Goal: Obtain resource: Obtain resource

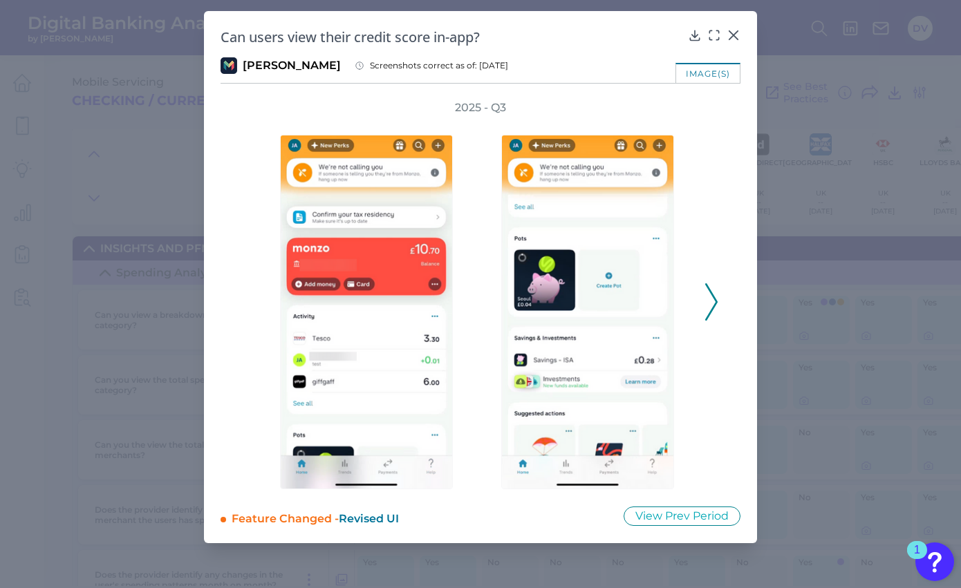
scroll to position [1860, 916]
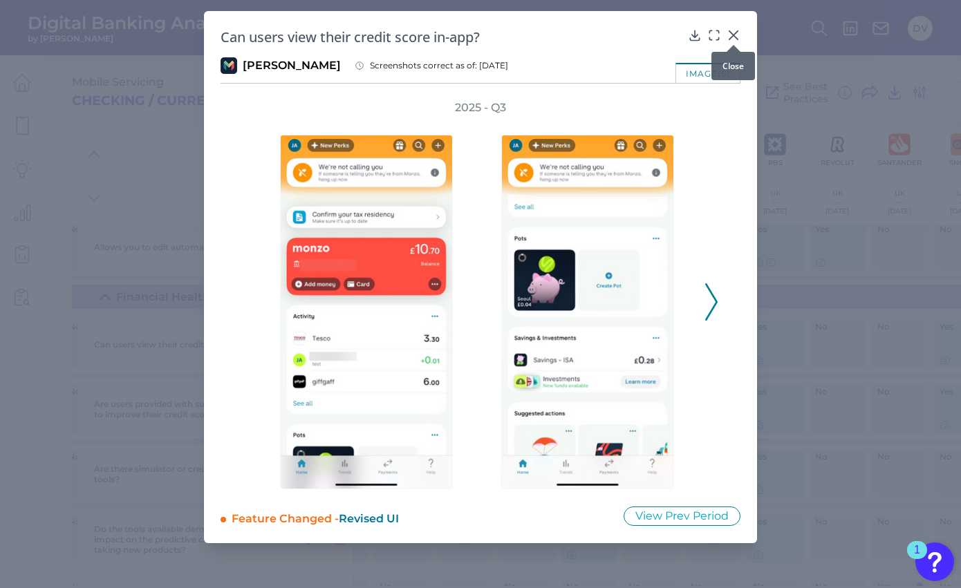
click at [735, 37] on icon at bounding box center [733, 35] width 8 height 8
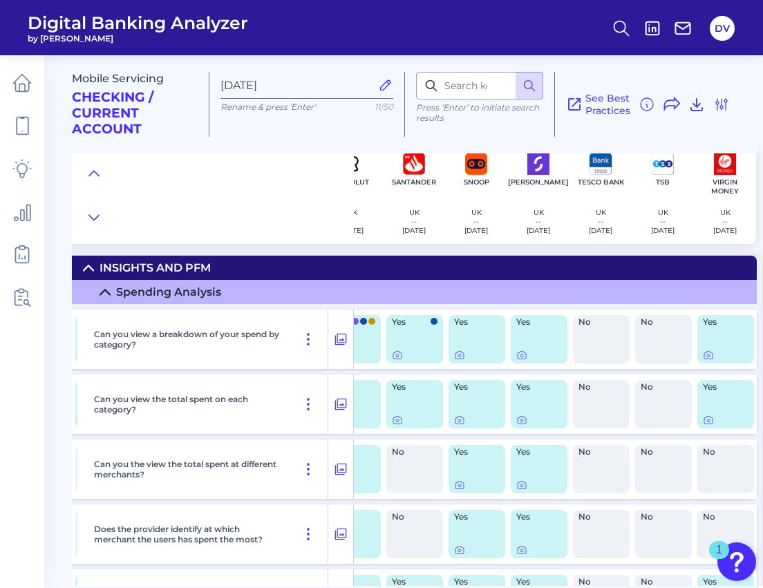
scroll to position [0, 1407]
click at [398, 357] on div at bounding box center [415, 355] width 46 height 11
click at [392, 355] on icon at bounding box center [397, 355] width 11 height 11
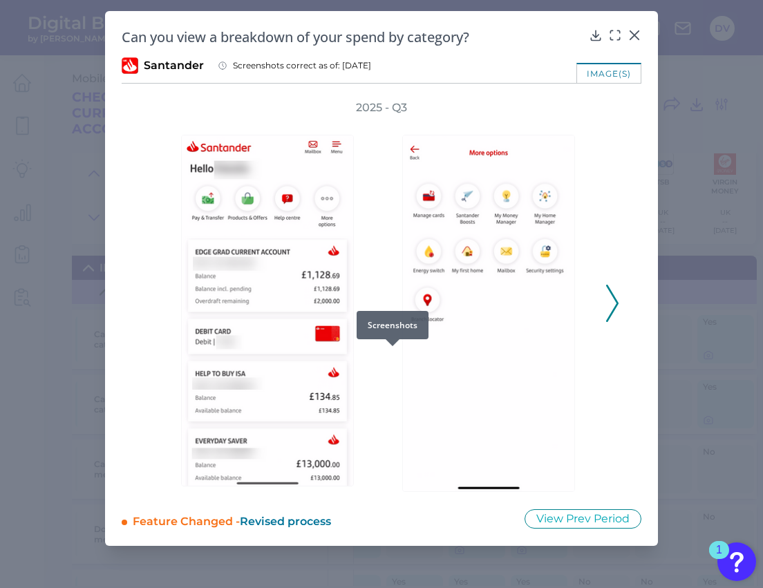
click at [612, 301] on icon at bounding box center [612, 303] width 12 height 37
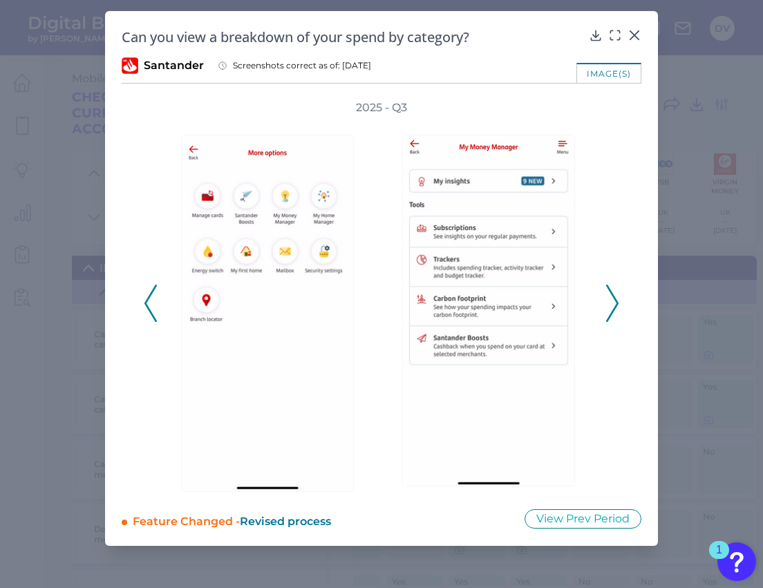
click at [592, 297] on div at bounding box center [491, 303] width 207 height 377
click at [621, 305] on div "2025 - Q3" at bounding box center [382, 296] width 520 height 392
click at [616, 303] on icon at bounding box center [612, 303] width 12 height 37
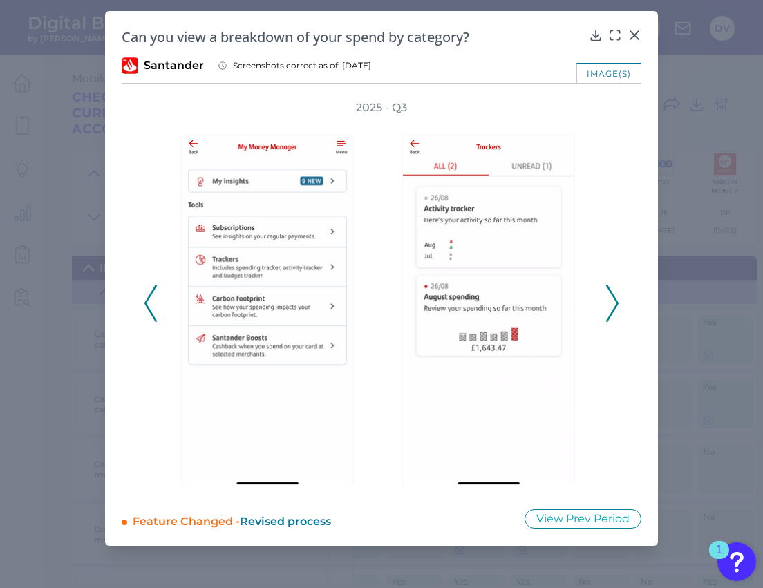
click at [616, 303] on icon at bounding box center [612, 303] width 12 height 37
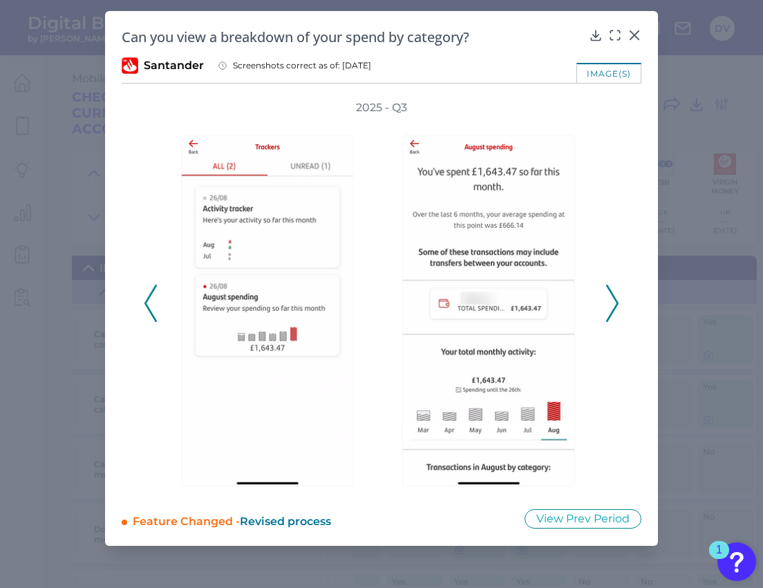
click at [616, 303] on icon at bounding box center [612, 303] width 12 height 37
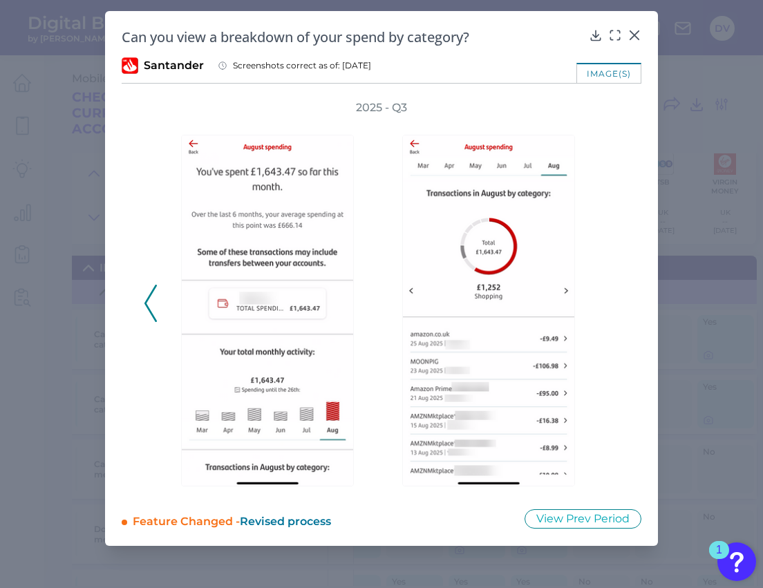
click at [616, 303] on div "2025 - Q3" at bounding box center [381, 296] width 475 height 392
click at [153, 304] on icon at bounding box center [150, 303] width 12 height 37
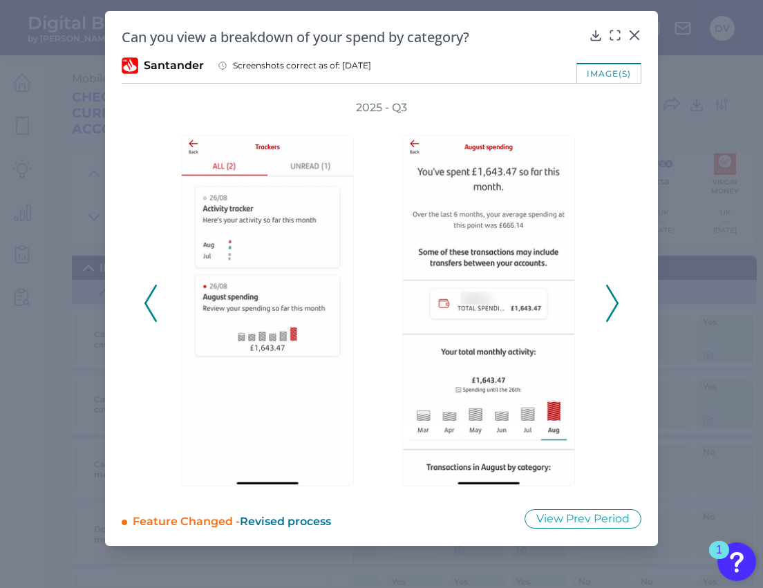
click at [153, 304] on icon at bounding box center [150, 303] width 12 height 37
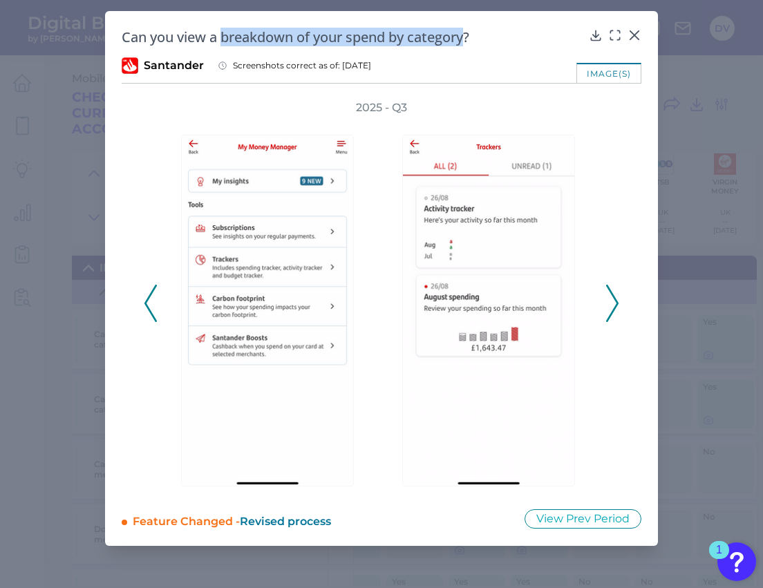
drag, startPoint x: 223, startPoint y: 35, endPoint x: 471, endPoint y: 40, distance: 248.1
click at [471, 40] on h2 "Can you view a breakdown of your spend by category?" at bounding box center [353, 37] width 462 height 19
copy h2 "breakdown of your spend by category"
click at [612, 305] on icon at bounding box center [612, 303] width 12 height 37
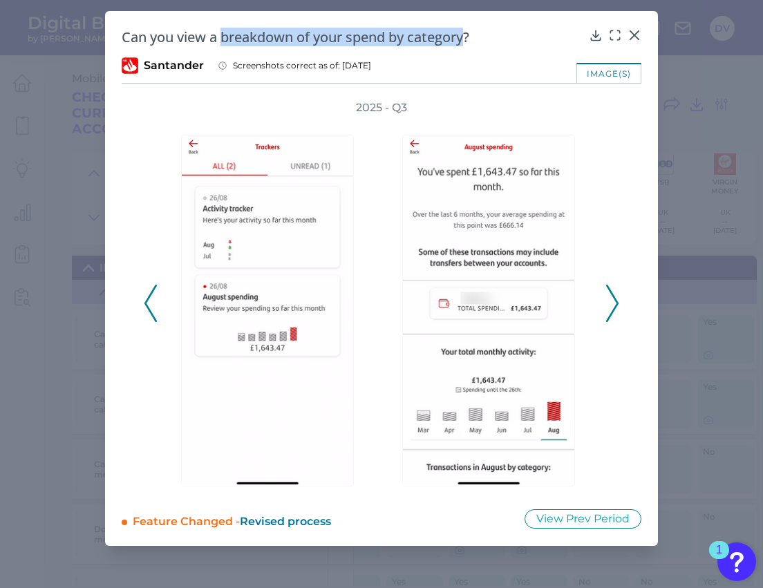
click at [609, 299] on icon at bounding box center [612, 303] width 12 height 37
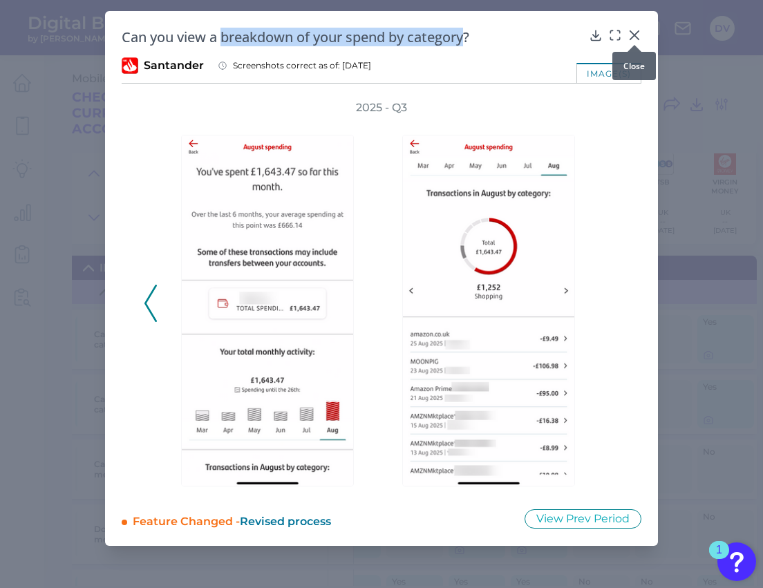
click at [634, 36] on icon at bounding box center [634, 35] width 8 height 8
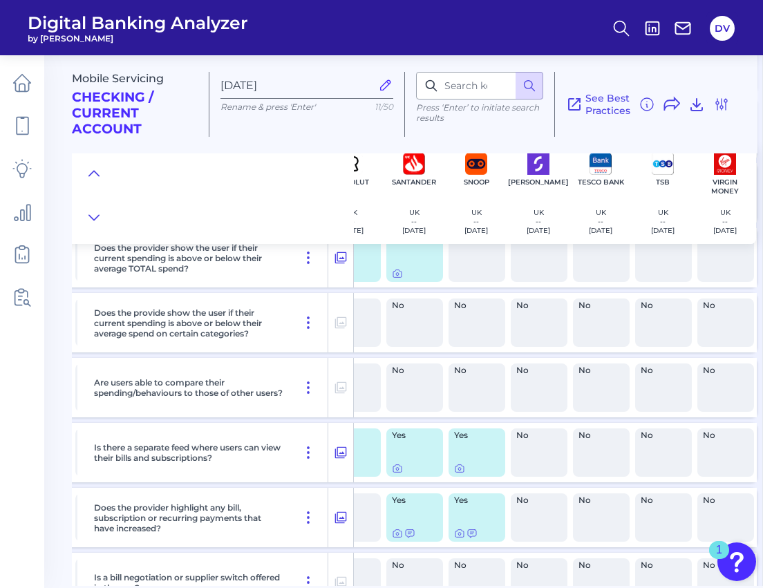
scroll to position [463, 1407]
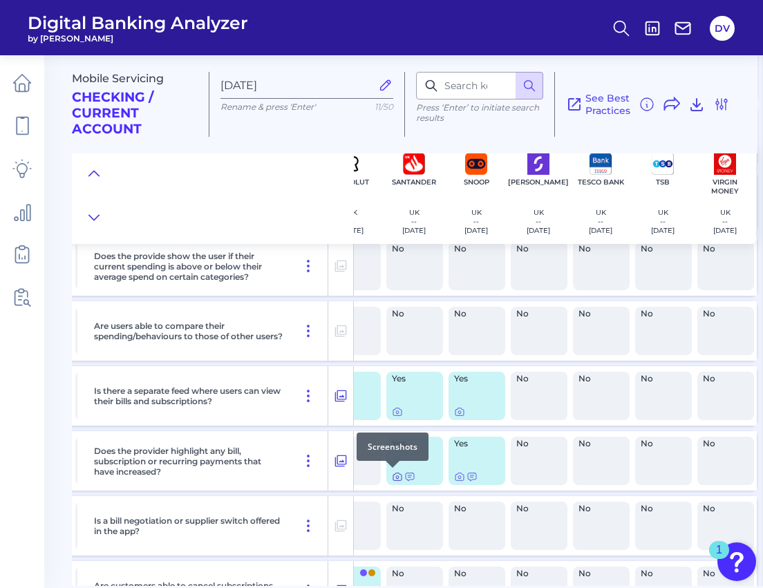
click at [392, 475] on icon at bounding box center [397, 476] width 11 height 11
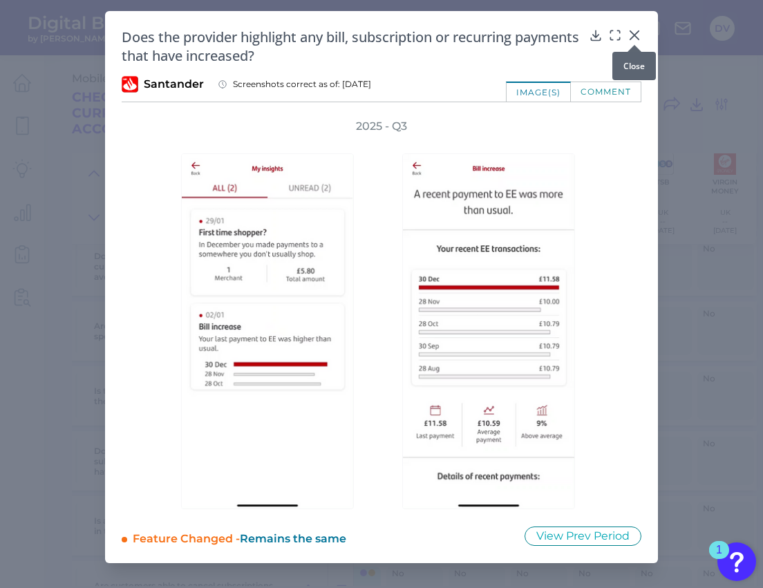
click at [636, 37] on icon at bounding box center [634, 35] width 8 height 8
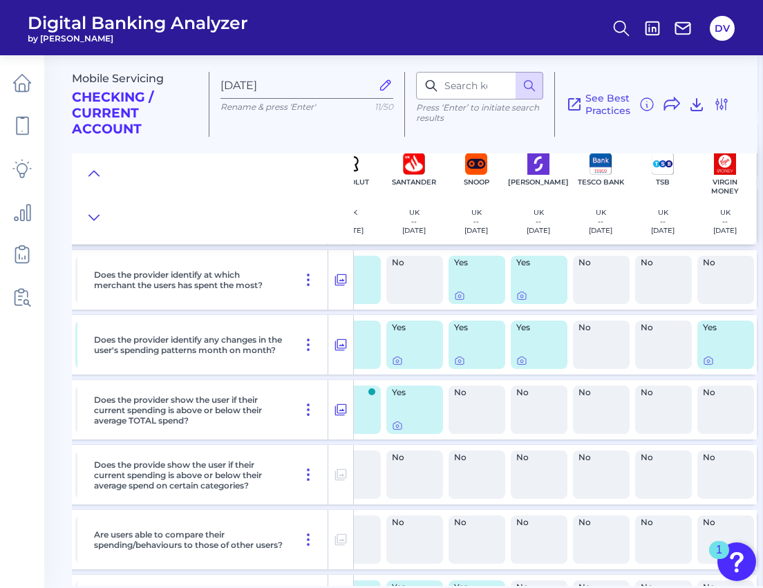
scroll to position [249, 1407]
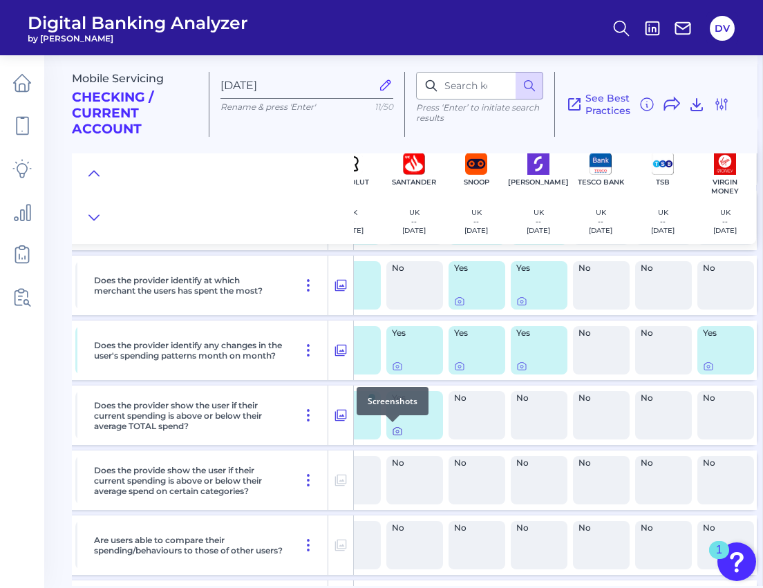
click at [396, 431] on icon at bounding box center [397, 432] width 3 height 3
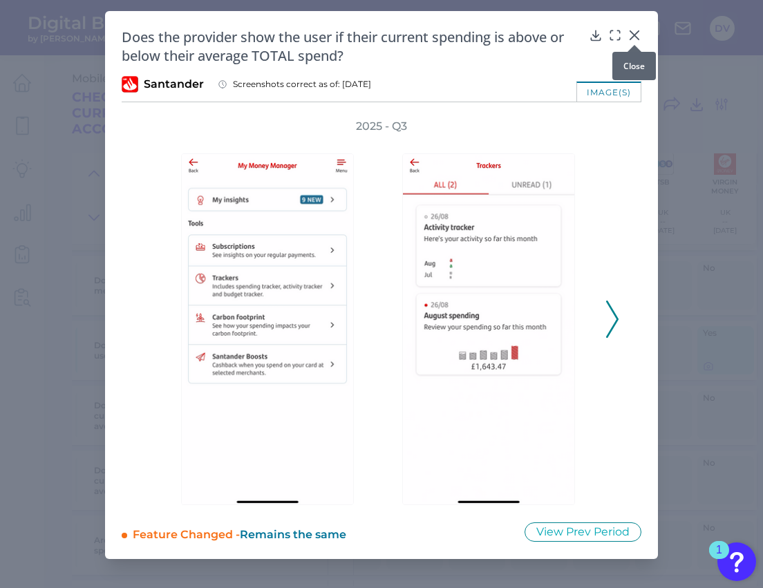
click at [636, 32] on icon at bounding box center [634, 35] width 14 height 14
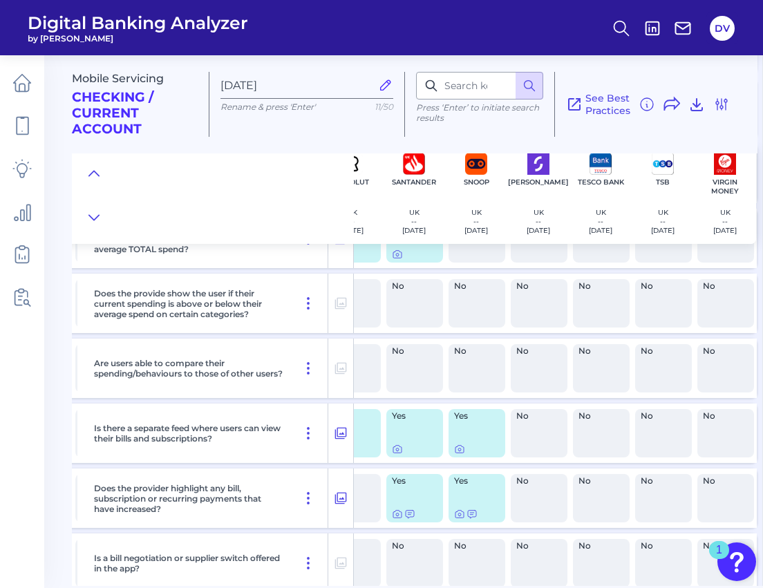
scroll to position [434, 1406]
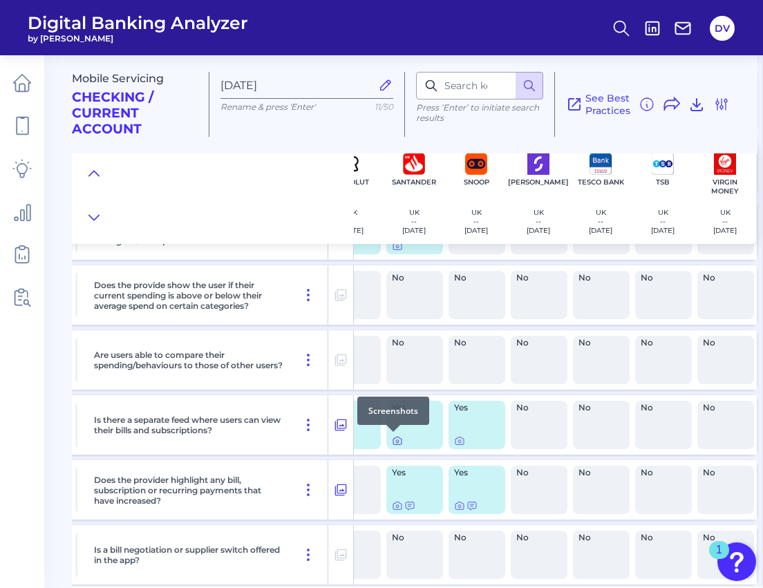
click at [392, 441] on icon at bounding box center [397, 440] width 11 height 11
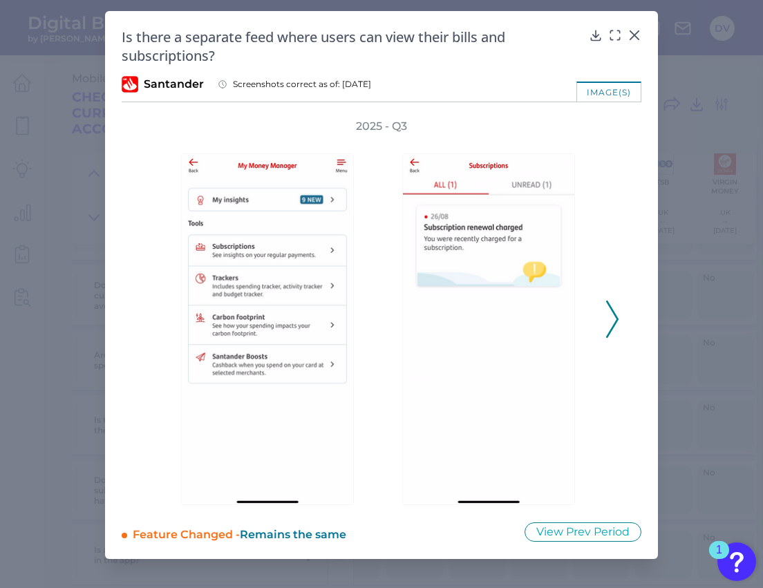
click at [605, 324] on button at bounding box center [612, 319] width 14 height 37
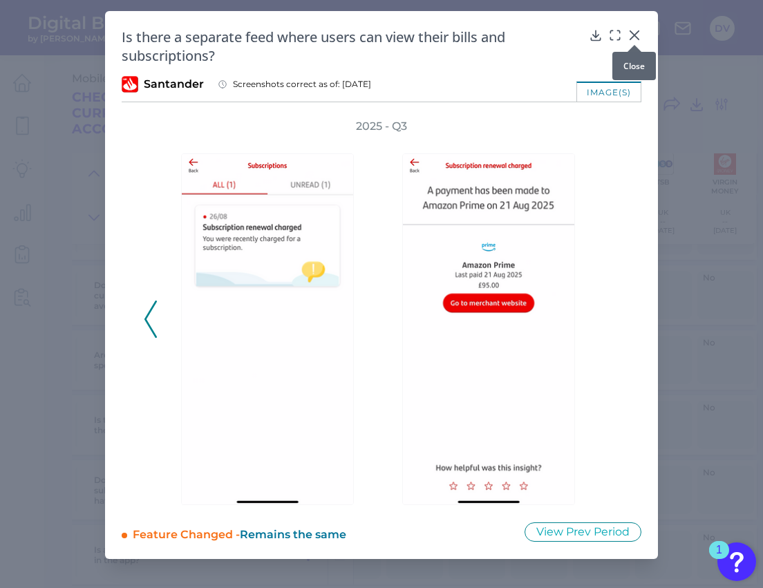
click at [630, 35] on icon at bounding box center [634, 35] width 14 height 14
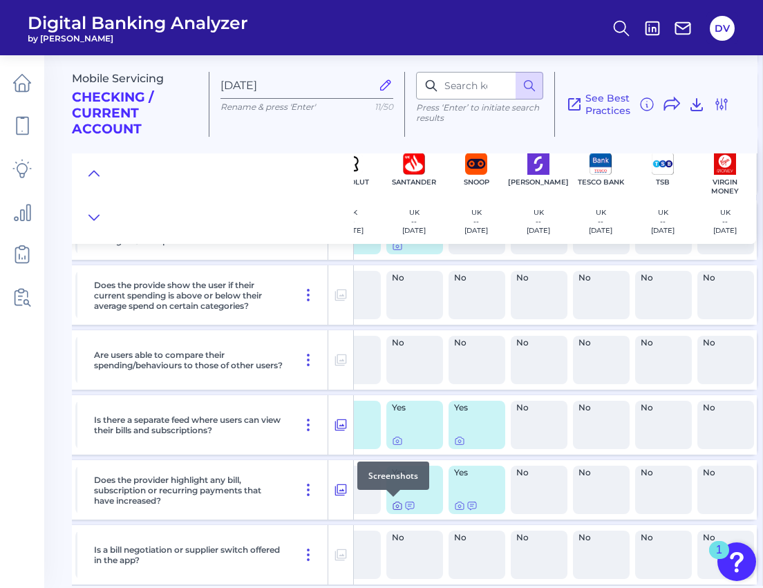
click at [393, 506] on icon at bounding box center [397, 505] width 11 height 11
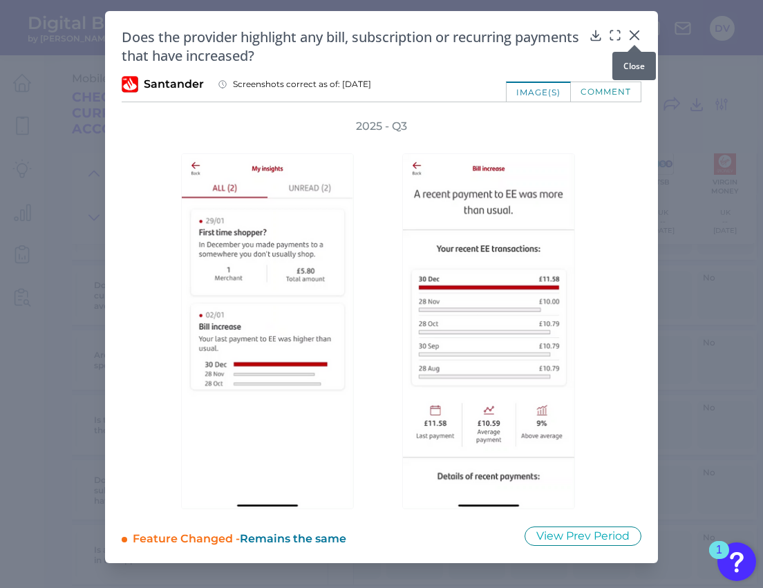
click at [635, 35] on icon at bounding box center [634, 35] width 8 height 8
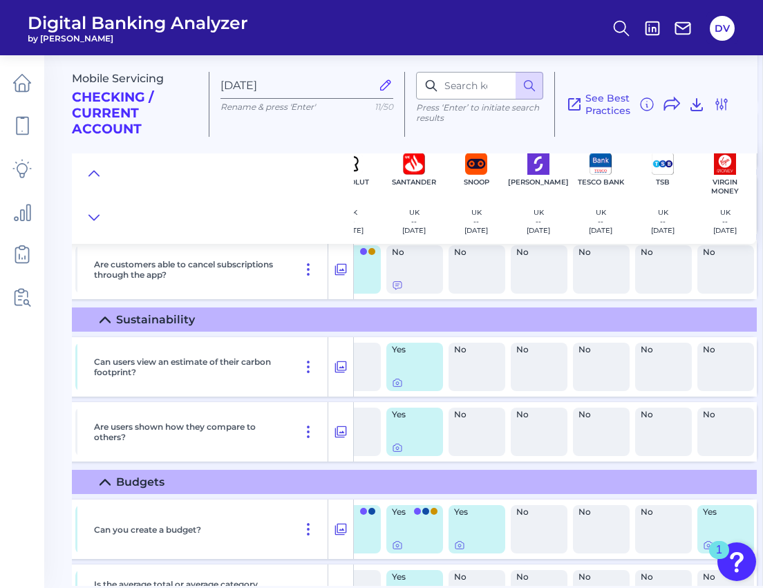
scroll to position [786, 1403]
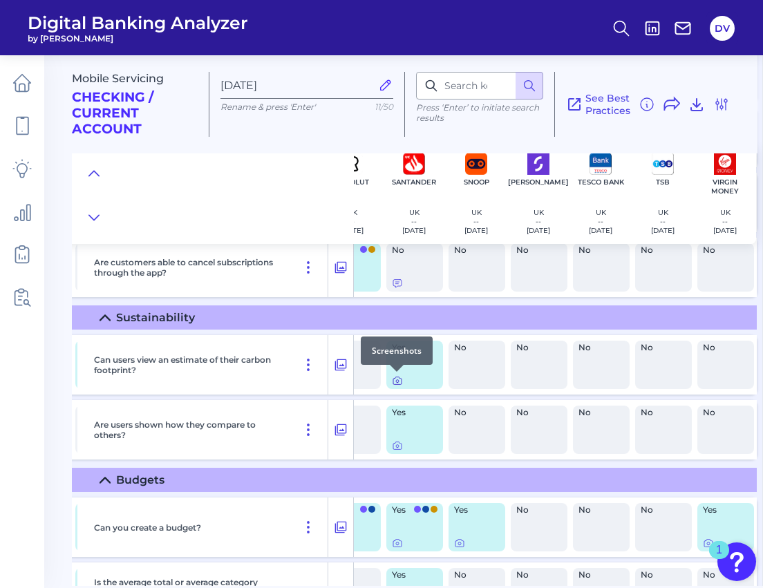
click at [394, 382] on icon at bounding box center [397, 380] width 11 height 11
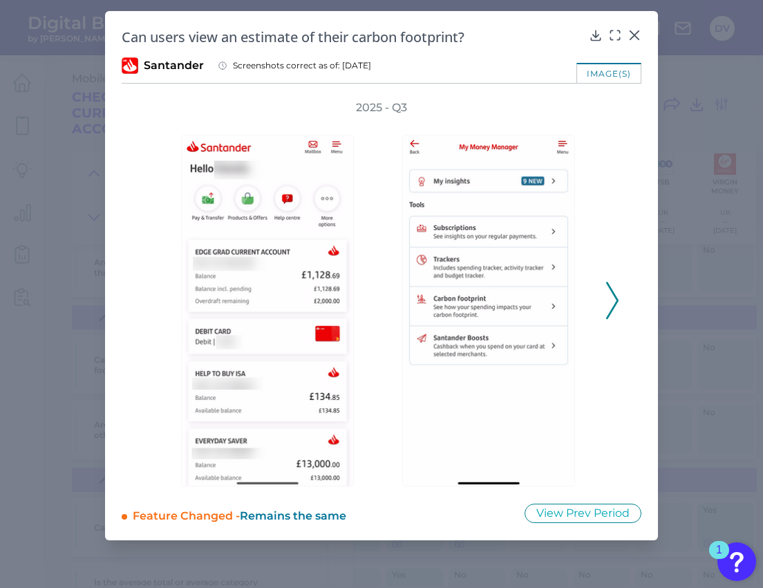
click at [616, 301] on icon at bounding box center [612, 300] width 12 height 37
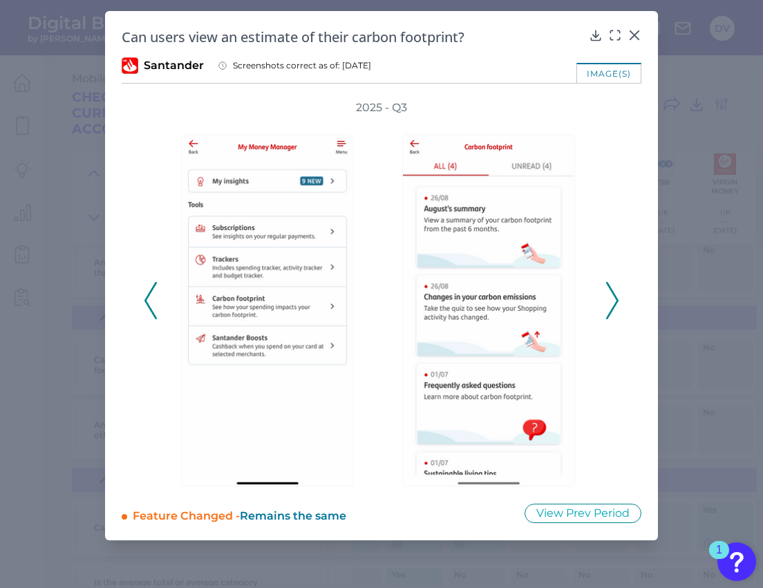
click at [612, 296] on icon at bounding box center [612, 300] width 12 height 37
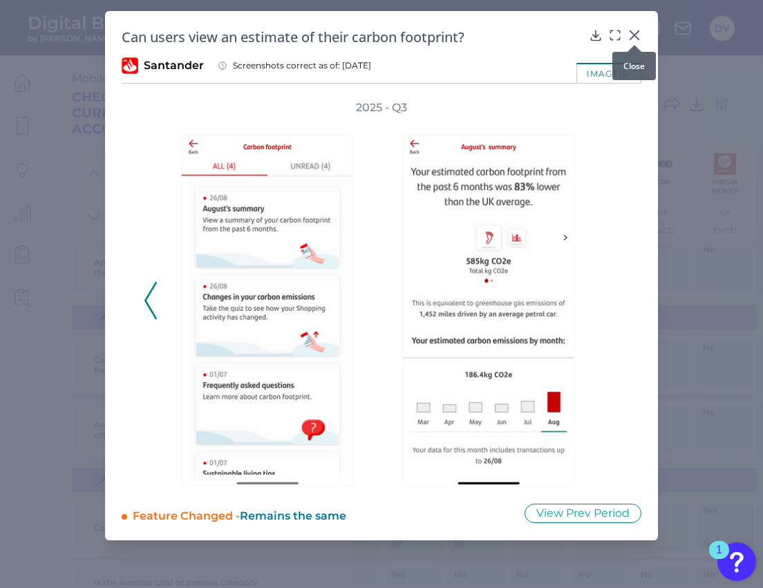
click at [629, 35] on icon at bounding box center [634, 35] width 14 height 14
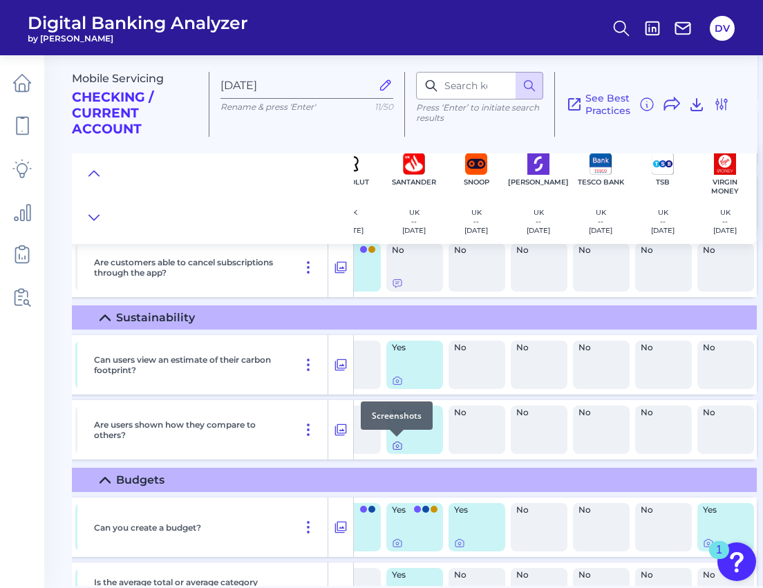
click at [396, 446] on icon at bounding box center [397, 445] width 11 height 11
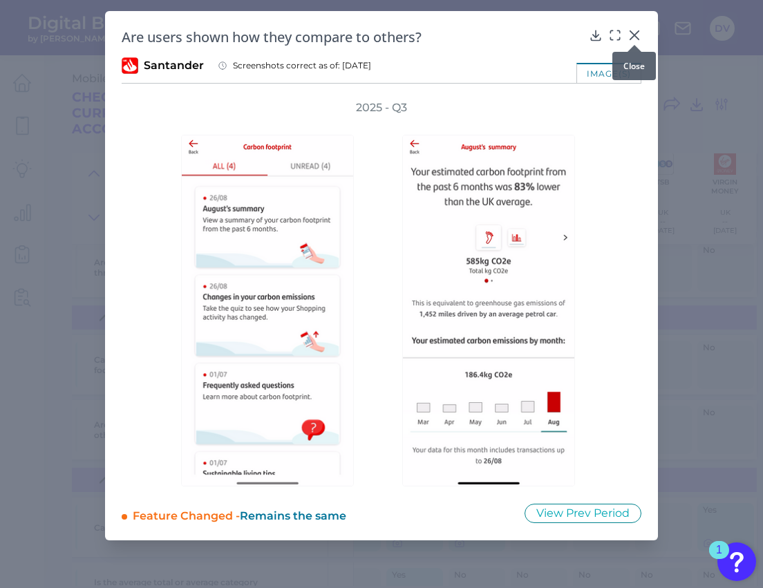
click at [635, 35] on icon at bounding box center [634, 35] width 8 height 8
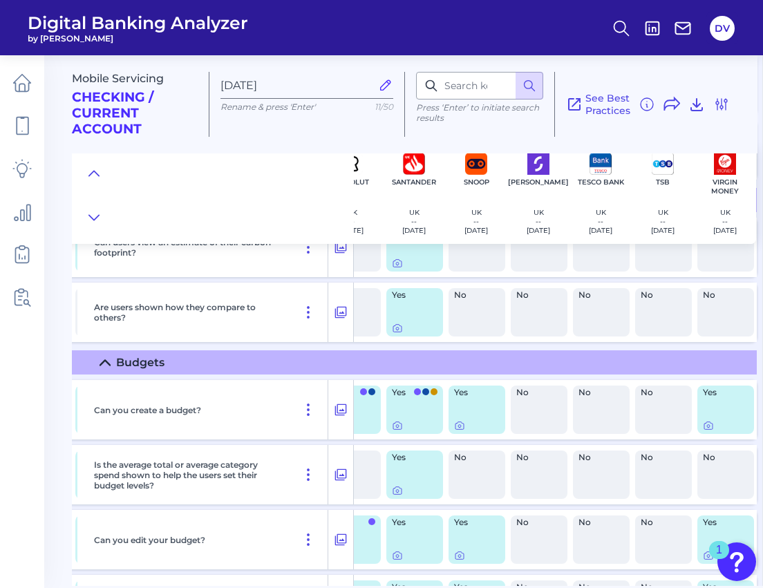
scroll to position [905, 1403]
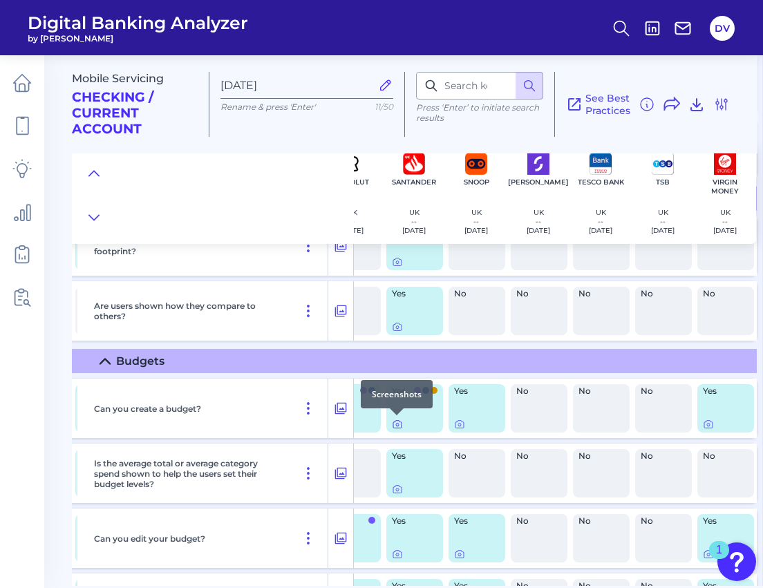
click at [396, 424] on icon at bounding box center [397, 425] width 3 height 3
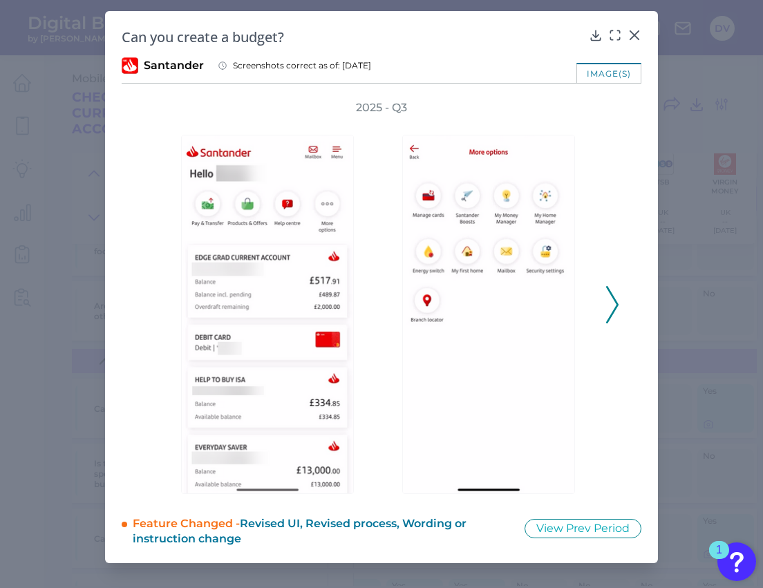
click at [617, 305] on polyline at bounding box center [612, 304] width 10 height 35
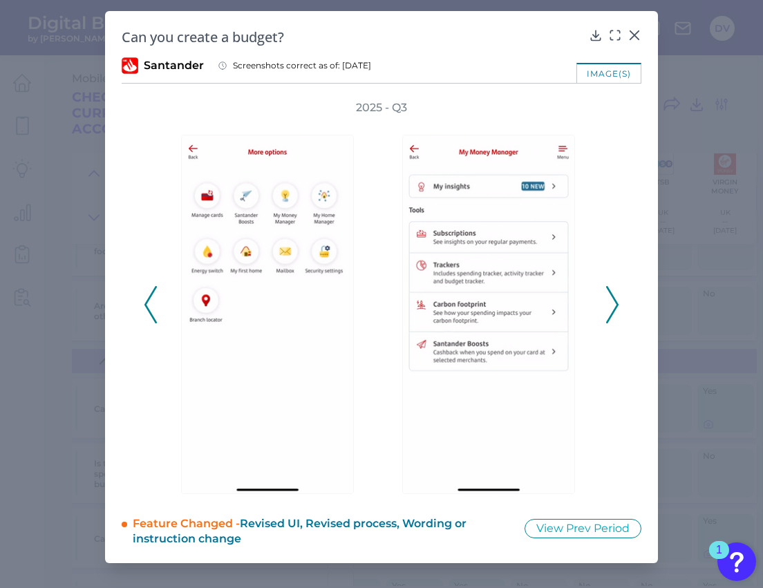
click at [617, 305] on polyline at bounding box center [612, 304] width 10 height 35
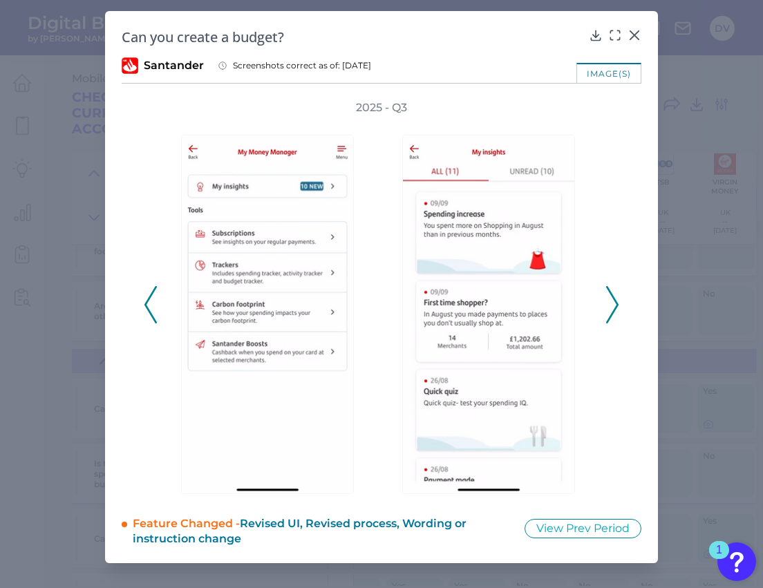
click at [617, 305] on polyline at bounding box center [612, 304] width 10 height 35
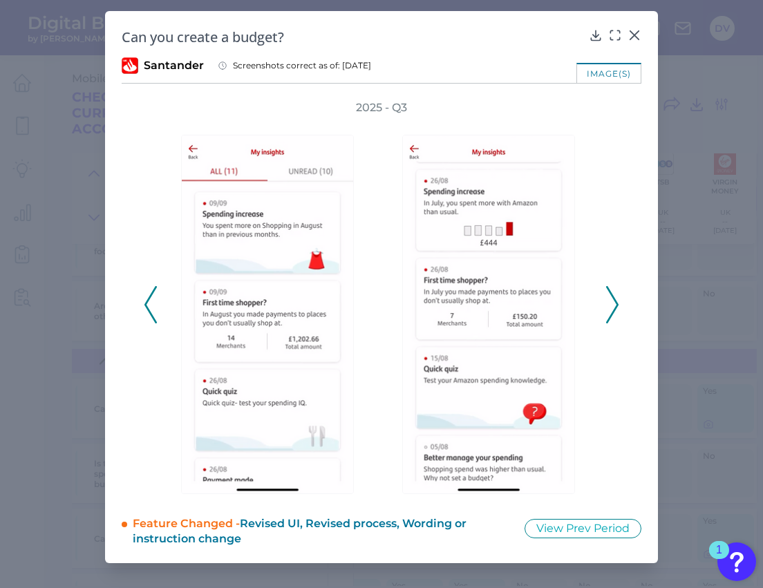
click at [617, 305] on polyline at bounding box center [612, 304] width 10 height 35
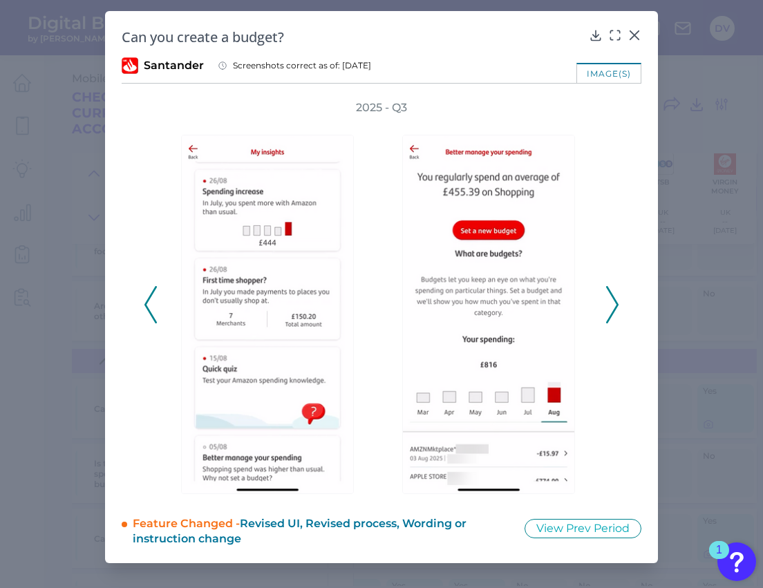
click at [617, 305] on polyline at bounding box center [612, 304] width 10 height 35
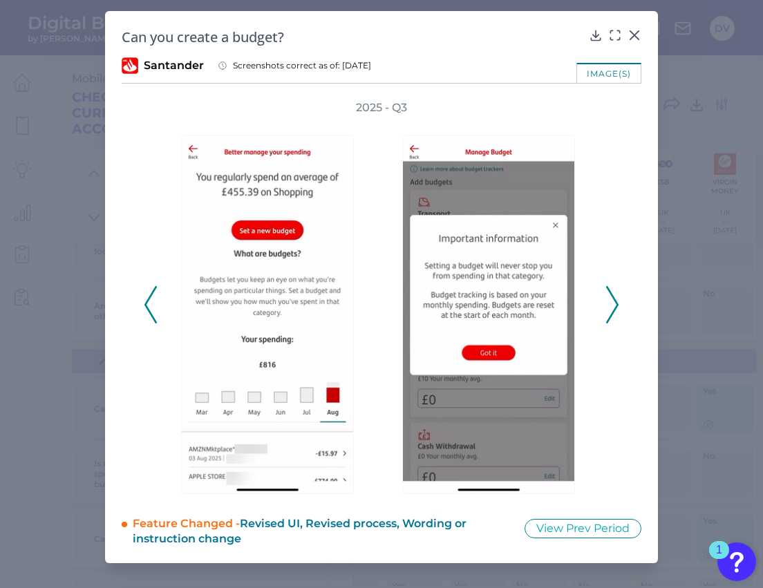
click at [617, 305] on polyline at bounding box center [612, 304] width 10 height 35
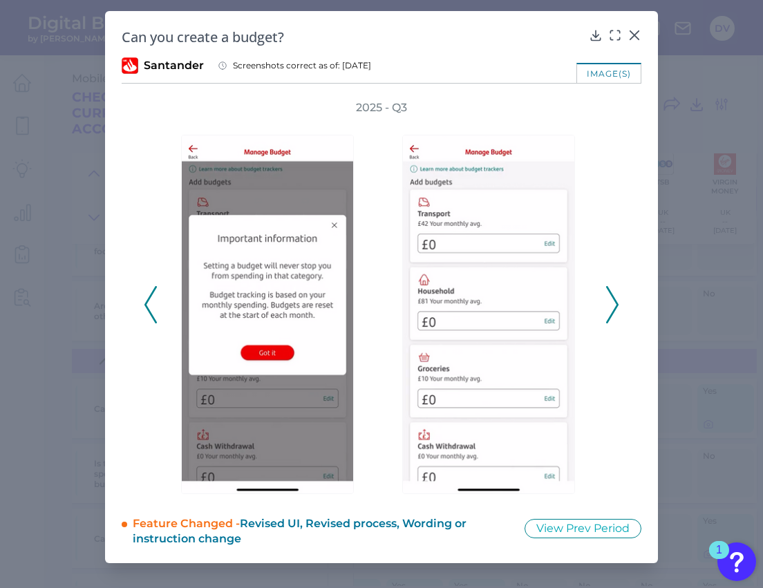
click at [617, 305] on polyline at bounding box center [612, 304] width 10 height 35
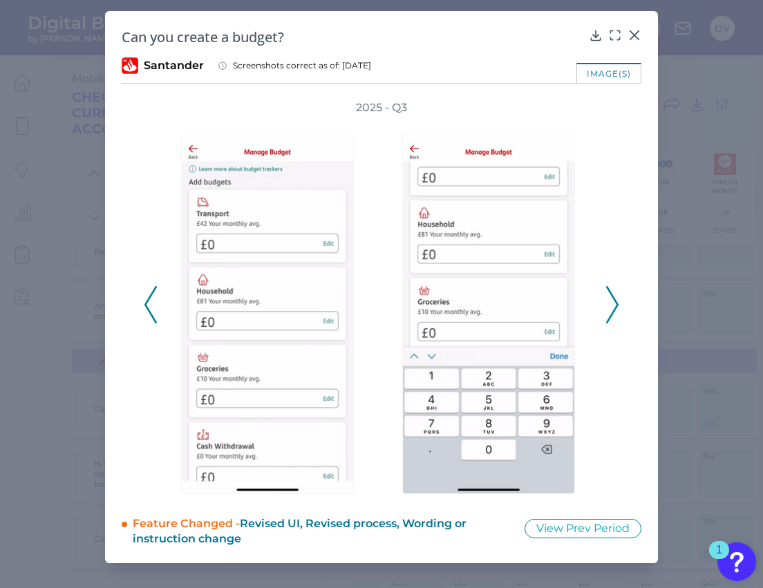
click at [617, 305] on polyline at bounding box center [612, 304] width 10 height 35
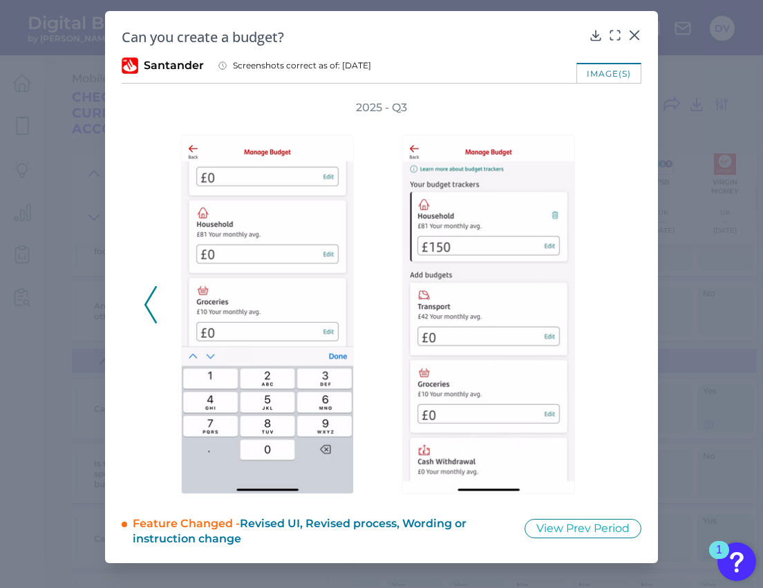
click at [617, 305] on div "2025 - Q3" at bounding box center [381, 297] width 475 height 394
click at [605, 70] on div "image(s)" at bounding box center [608, 73] width 65 height 20
click at [594, 37] on icon at bounding box center [596, 35] width 14 height 14
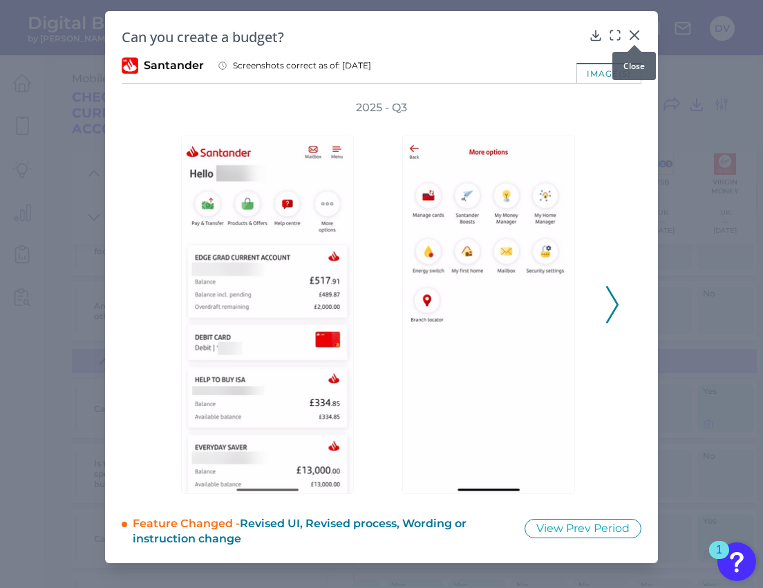
click at [631, 37] on icon at bounding box center [634, 35] width 14 height 14
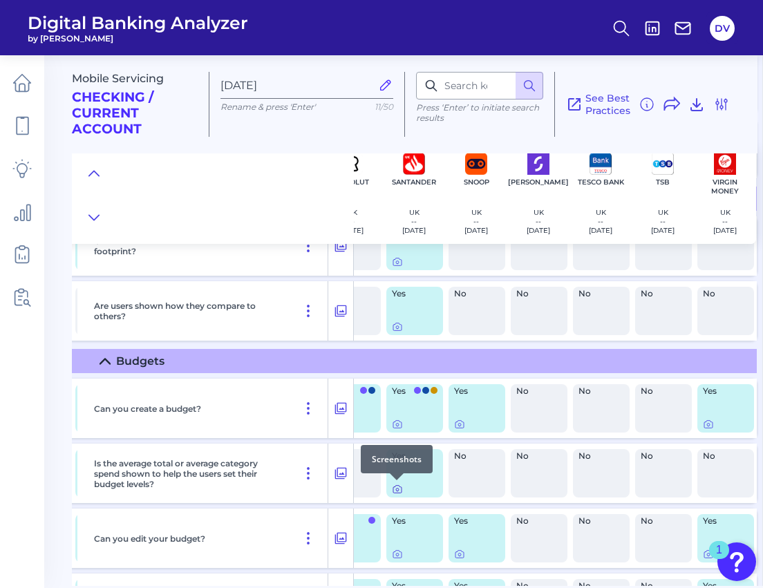
click at [396, 489] on icon at bounding box center [397, 489] width 11 height 11
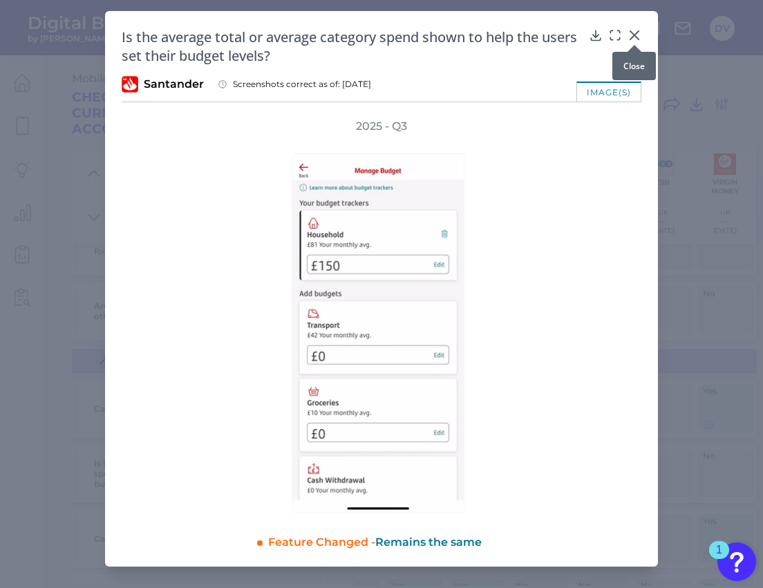
click at [632, 35] on icon at bounding box center [634, 35] width 14 height 14
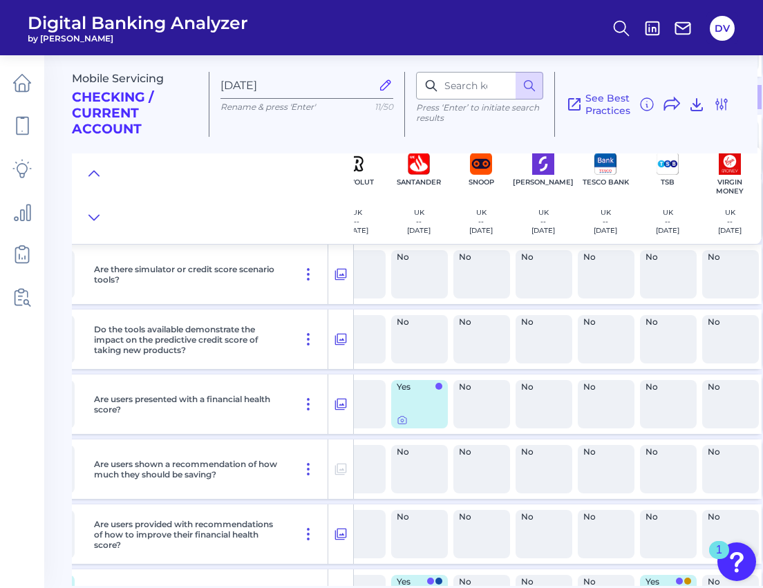
scroll to position [0, 0]
click at [399, 419] on icon at bounding box center [402, 420] width 11 height 11
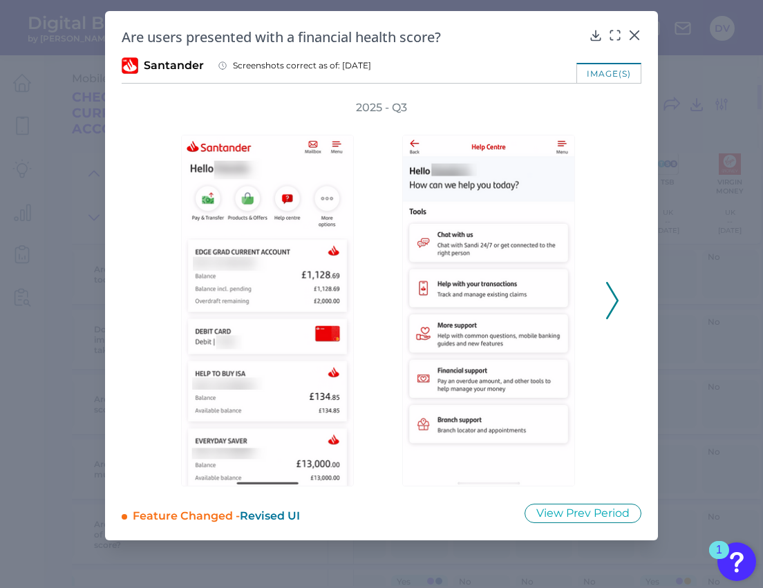
click at [612, 305] on icon at bounding box center [612, 300] width 12 height 37
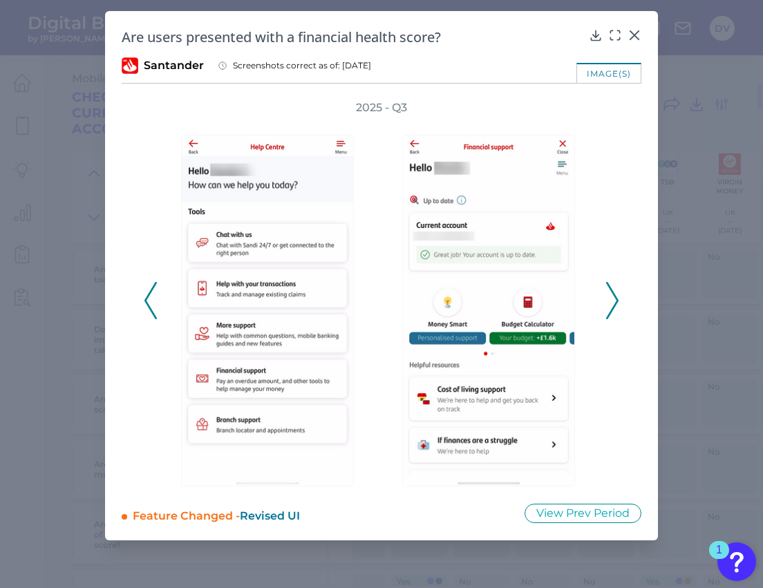
click at [612, 306] on icon at bounding box center [612, 300] width 12 height 37
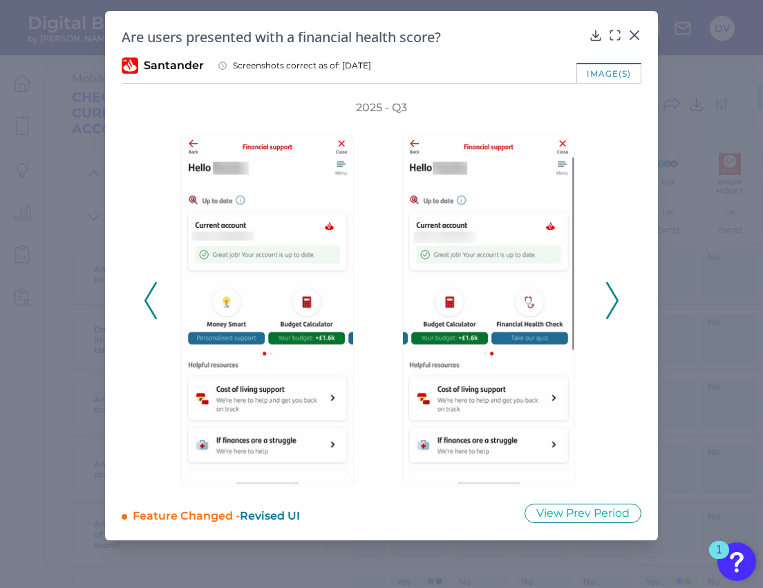
click at [608, 310] on icon at bounding box center [612, 300] width 12 height 37
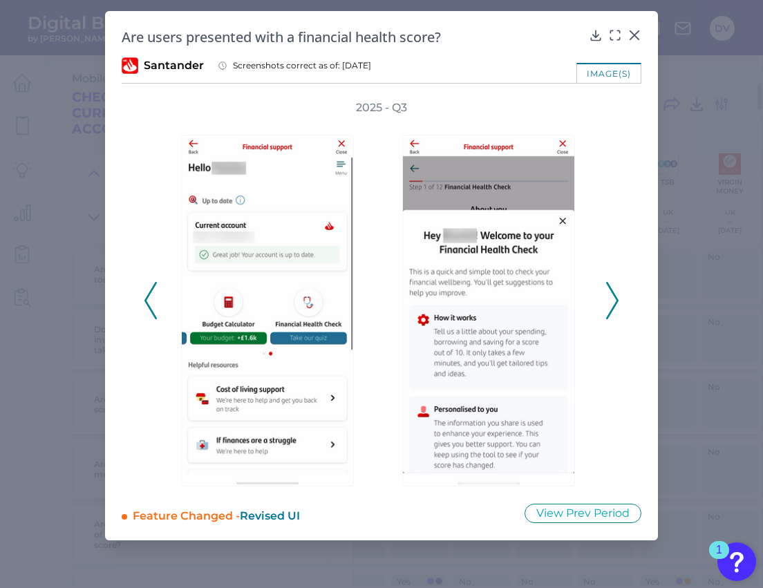
click at [609, 312] on icon at bounding box center [612, 300] width 12 height 37
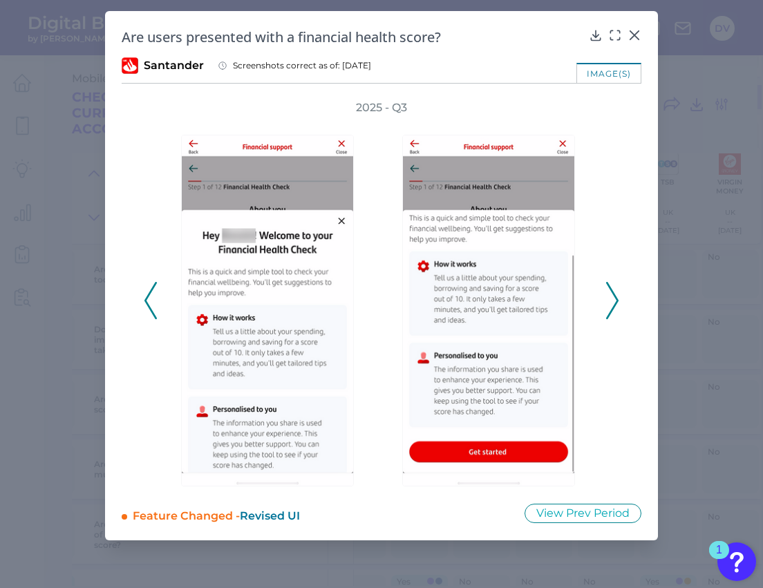
click at [609, 313] on icon at bounding box center [612, 300] width 12 height 37
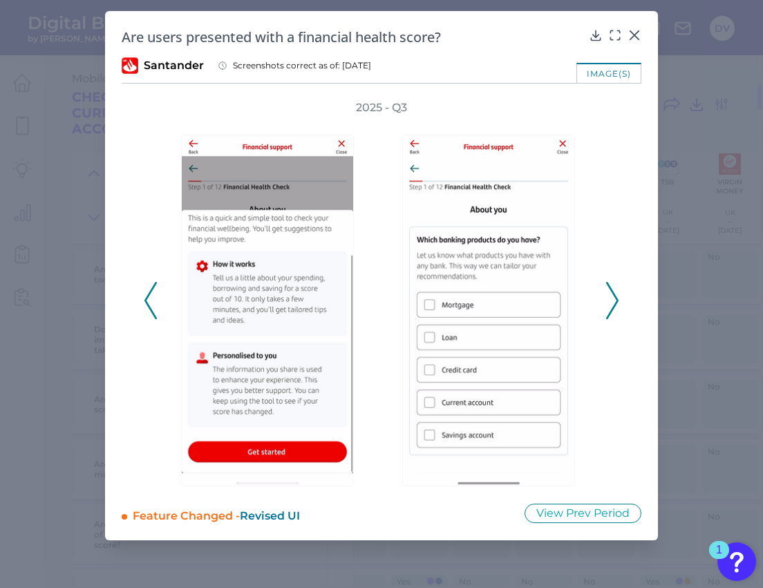
click at [609, 314] on polyline at bounding box center [612, 300] width 10 height 35
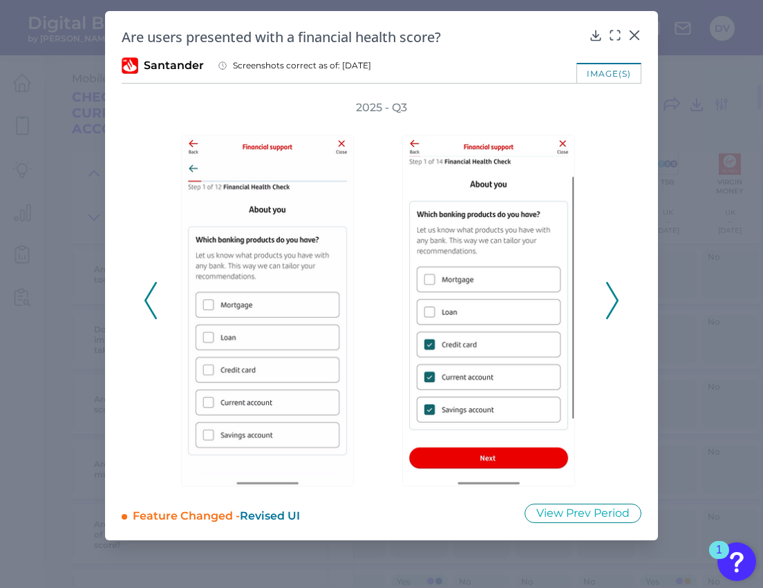
click at [609, 317] on polyline at bounding box center [612, 300] width 10 height 35
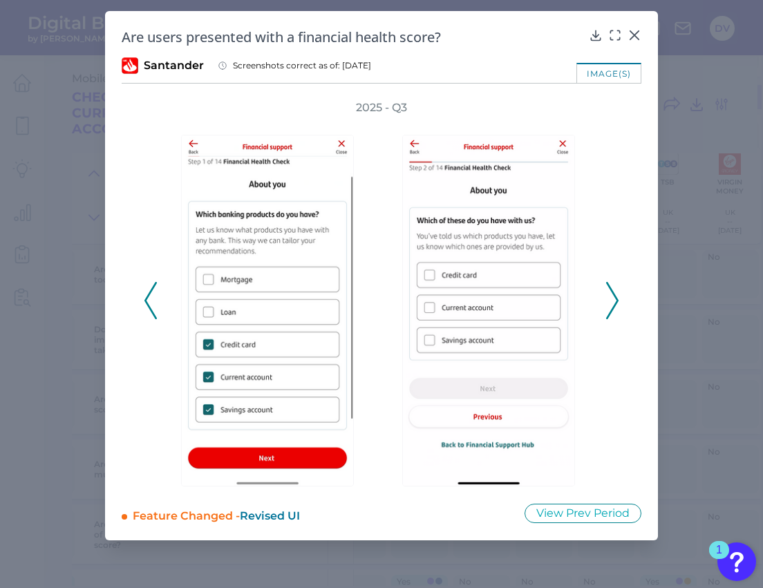
click at [609, 317] on polyline at bounding box center [612, 300] width 10 height 35
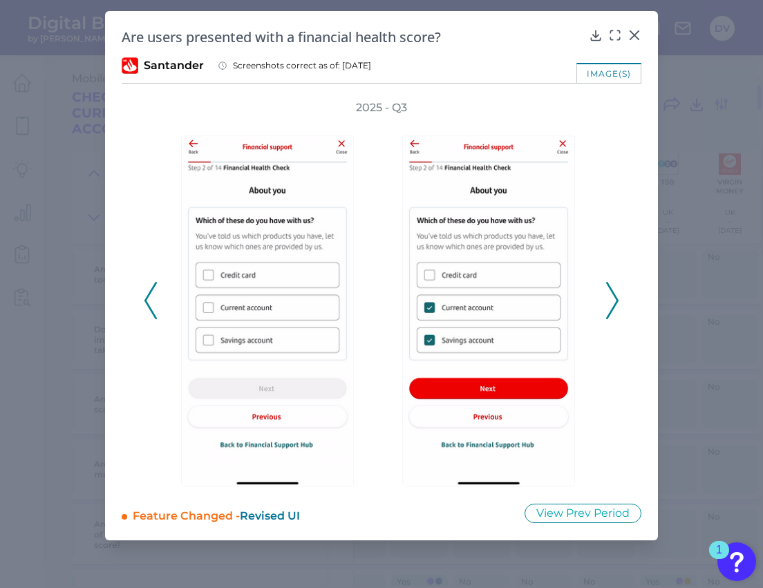
click at [609, 319] on icon at bounding box center [612, 300] width 12 height 37
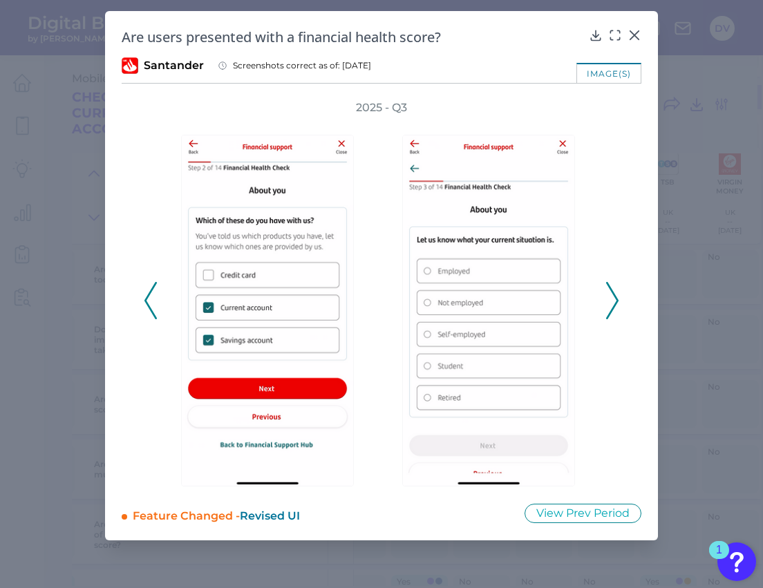
click at [609, 319] on icon at bounding box center [612, 300] width 12 height 37
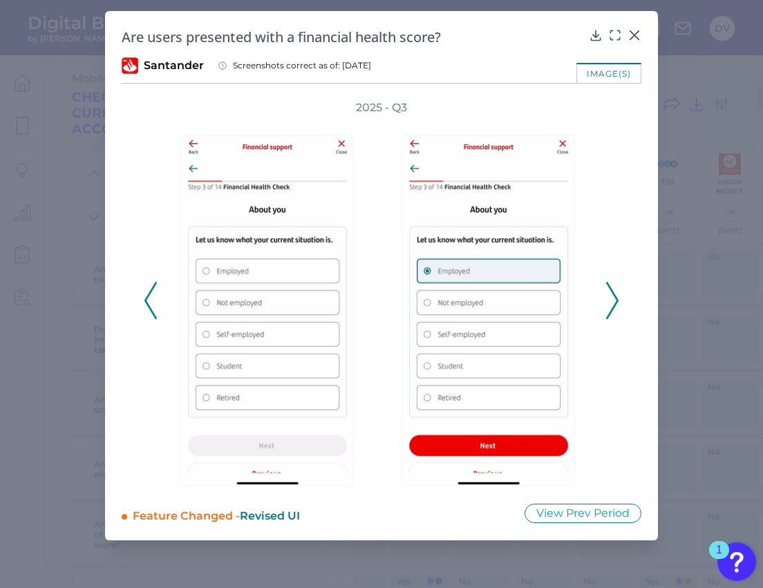
click at [609, 320] on div "2025 - Q3" at bounding box center [381, 293] width 475 height 386
click at [610, 305] on icon at bounding box center [612, 300] width 12 height 37
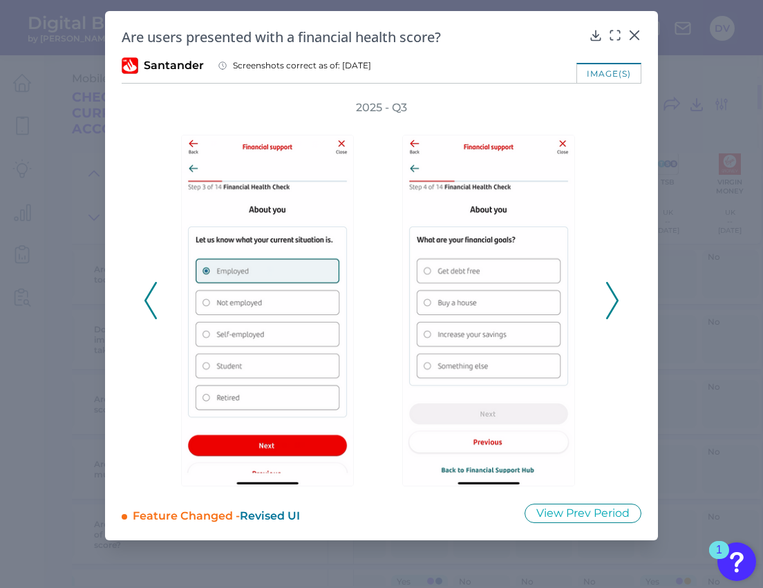
click at [611, 305] on icon at bounding box center [612, 300] width 12 height 37
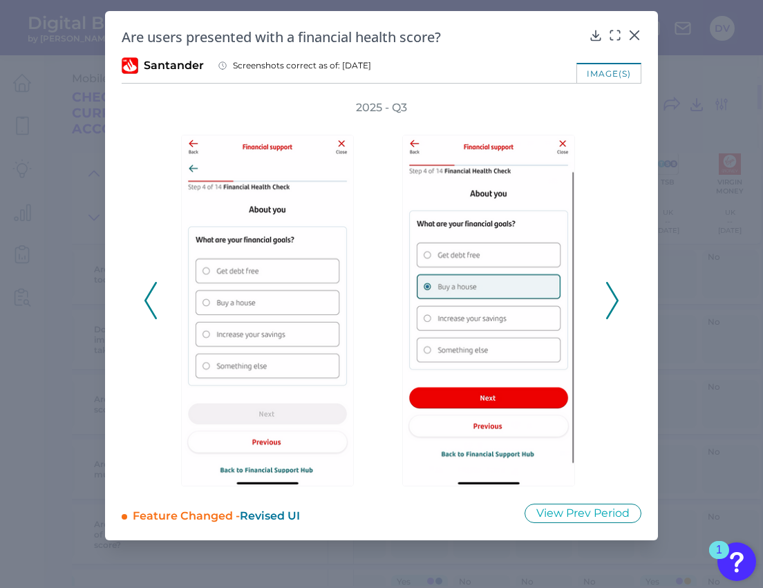
click at [611, 307] on icon at bounding box center [612, 300] width 12 height 37
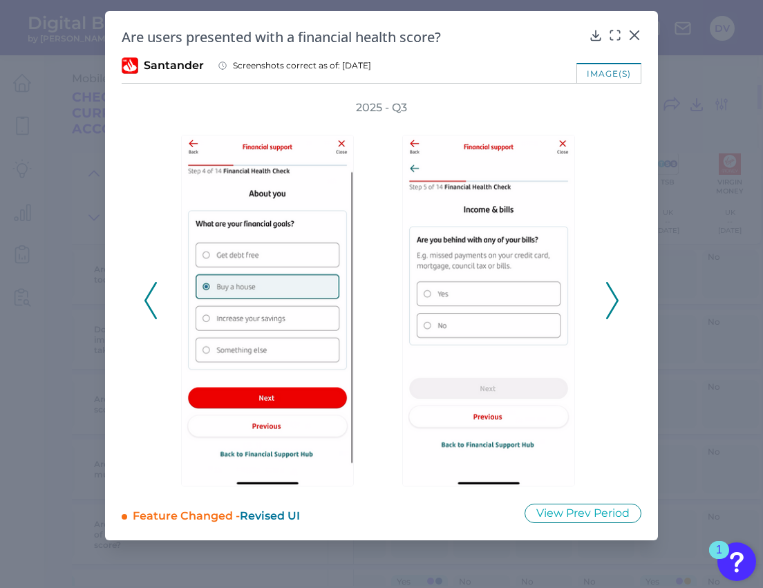
click at [611, 308] on icon at bounding box center [612, 300] width 12 height 37
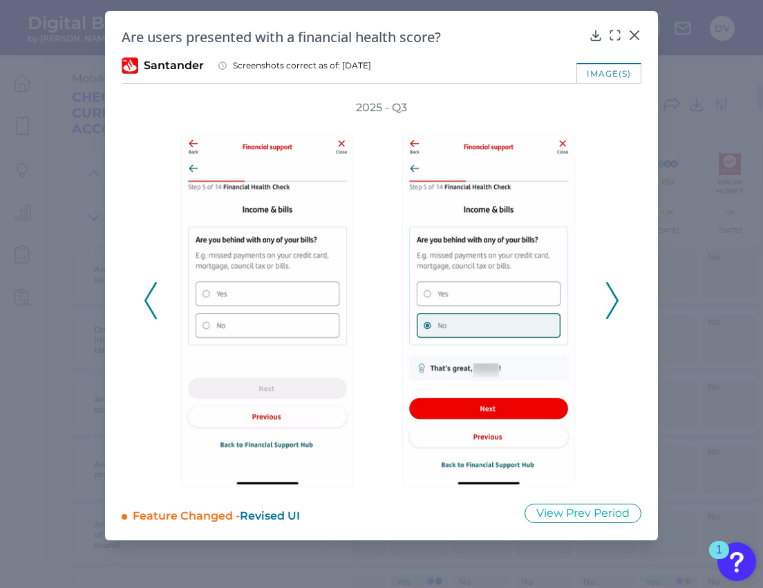
click at [611, 308] on icon at bounding box center [612, 300] width 12 height 37
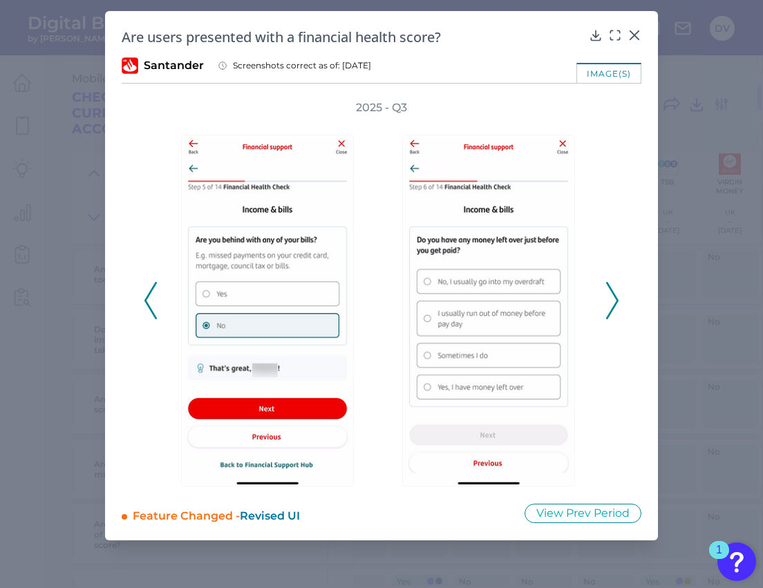
click at [611, 308] on icon at bounding box center [612, 300] width 12 height 37
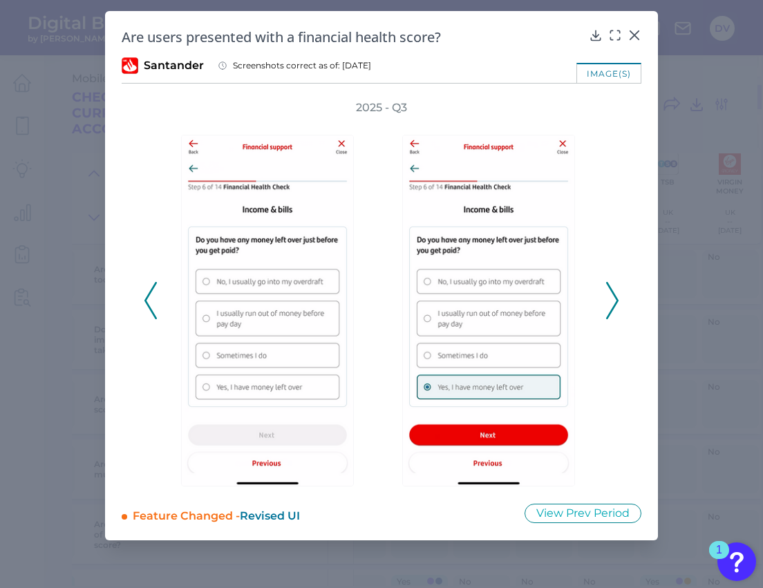
click at [611, 308] on icon at bounding box center [612, 300] width 12 height 37
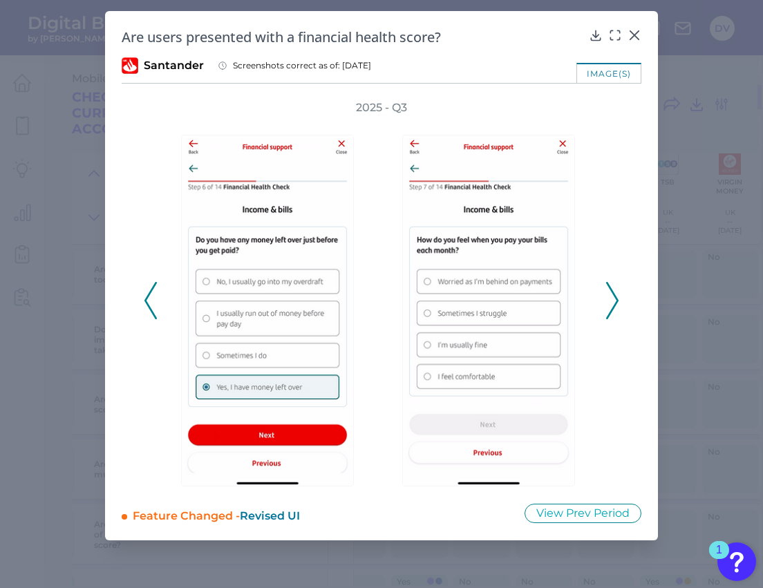
click at [611, 309] on icon at bounding box center [612, 300] width 12 height 37
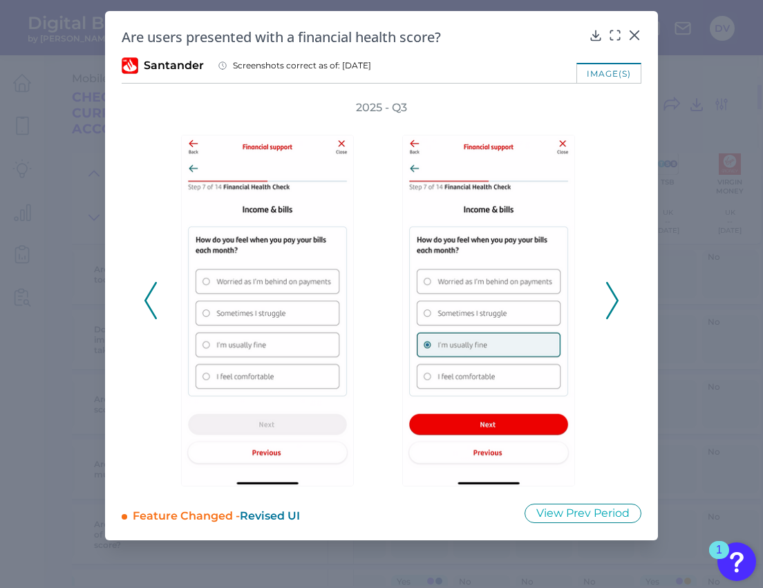
click at [611, 310] on icon at bounding box center [612, 300] width 12 height 37
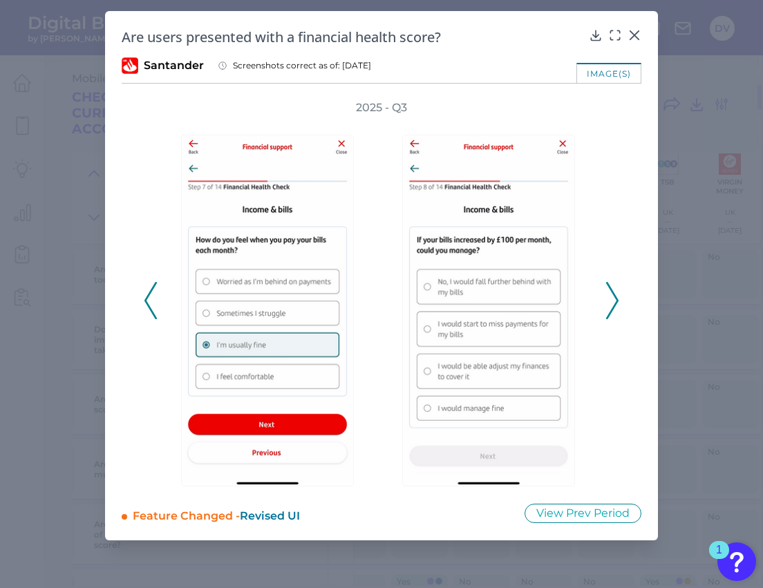
click at [611, 310] on icon at bounding box center [612, 300] width 12 height 37
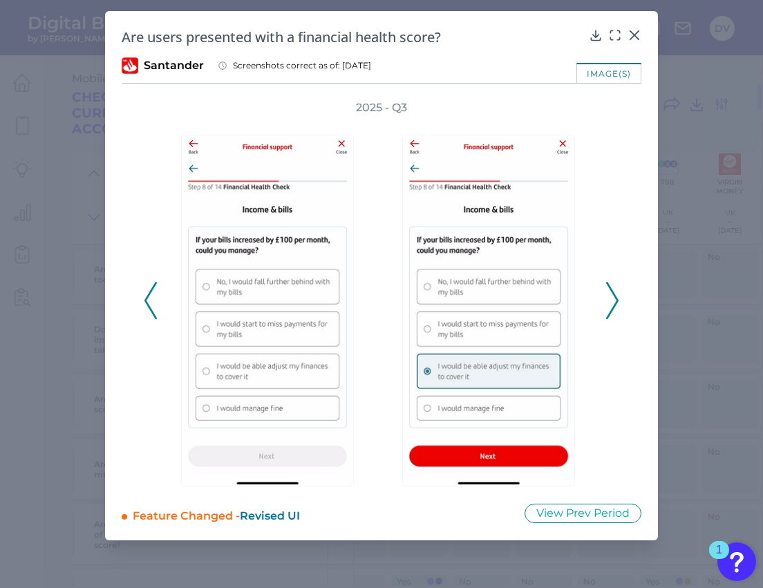
click at [611, 310] on icon at bounding box center [612, 300] width 12 height 37
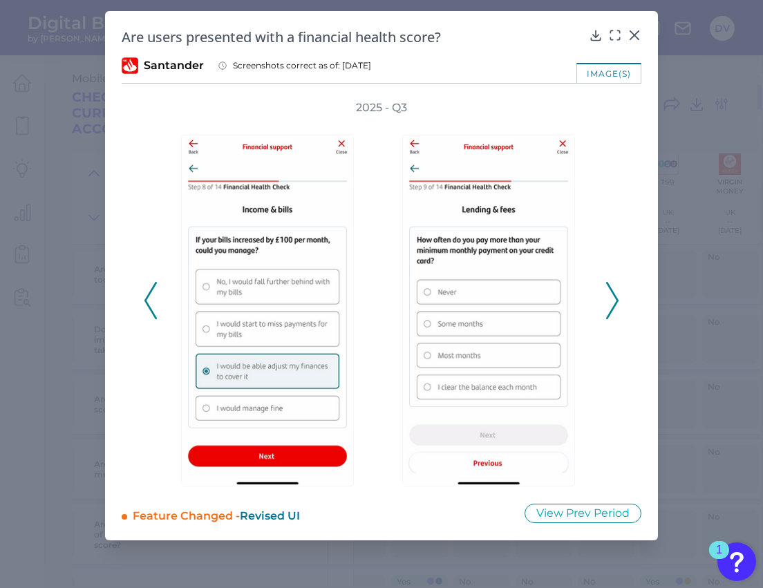
click at [611, 312] on polyline at bounding box center [612, 300] width 10 height 35
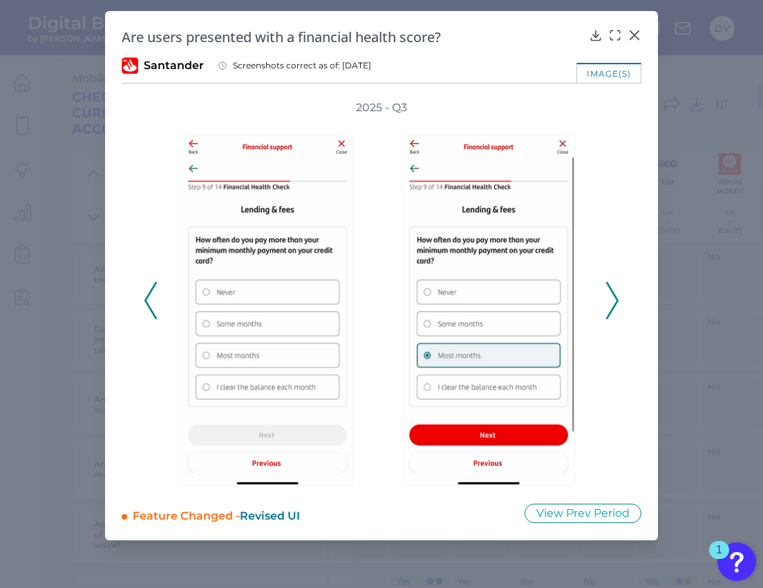
click at [611, 314] on polyline at bounding box center [612, 300] width 10 height 35
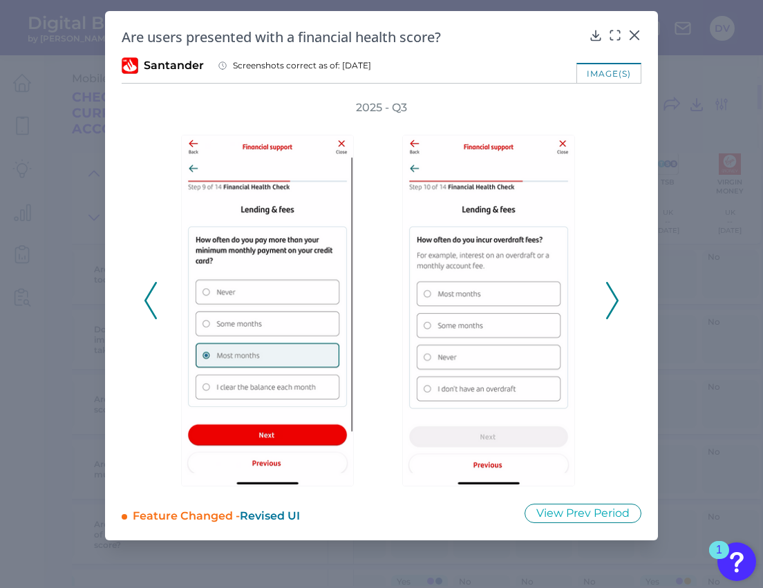
click at [611, 315] on icon at bounding box center [612, 300] width 12 height 37
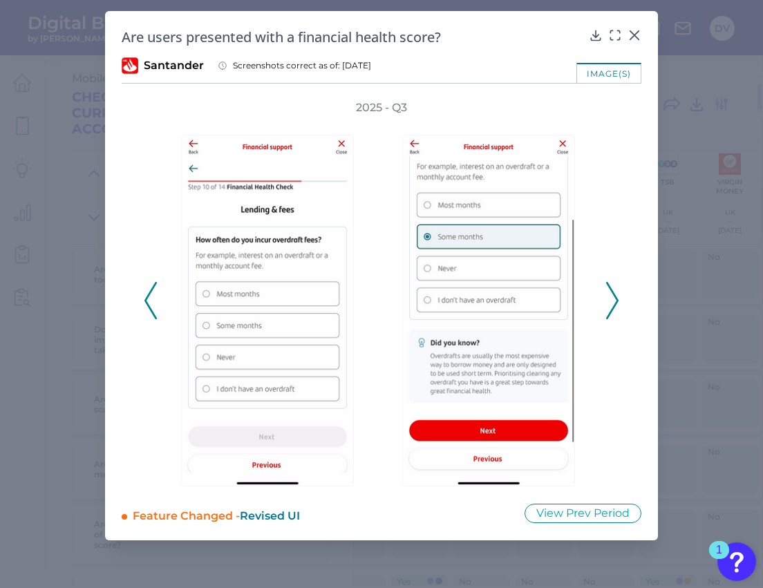
click at [611, 317] on icon at bounding box center [612, 300] width 12 height 37
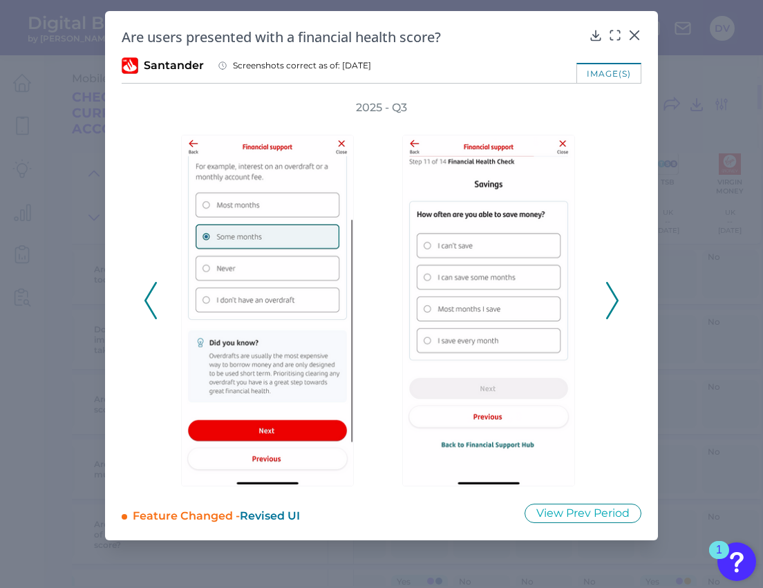
click at [611, 318] on icon at bounding box center [612, 300] width 12 height 37
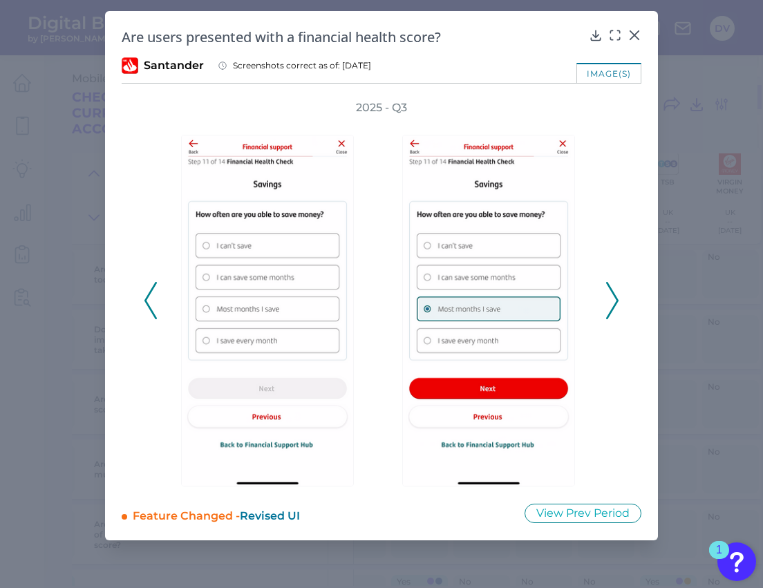
click at [611, 319] on icon at bounding box center [612, 300] width 12 height 37
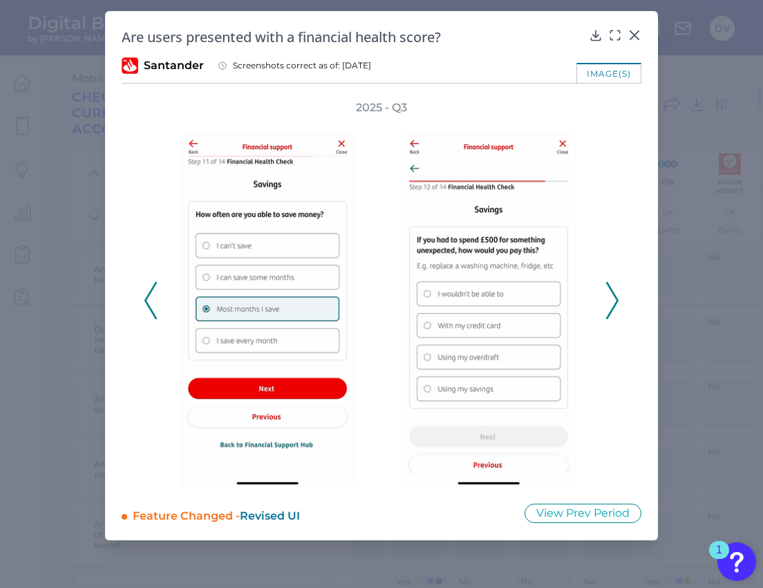
click at [611, 321] on div "2025 - Q3" at bounding box center [381, 293] width 475 height 386
click at [614, 310] on icon at bounding box center [612, 300] width 12 height 37
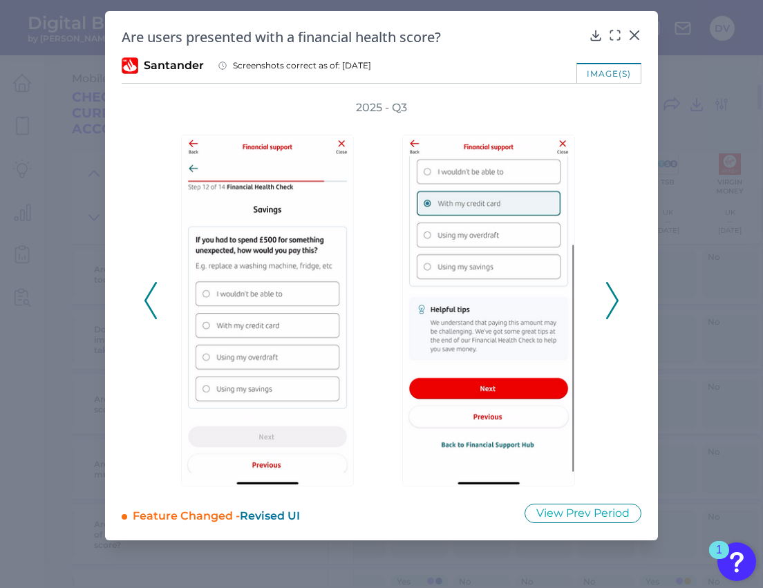
click at [614, 310] on icon at bounding box center [612, 300] width 12 height 37
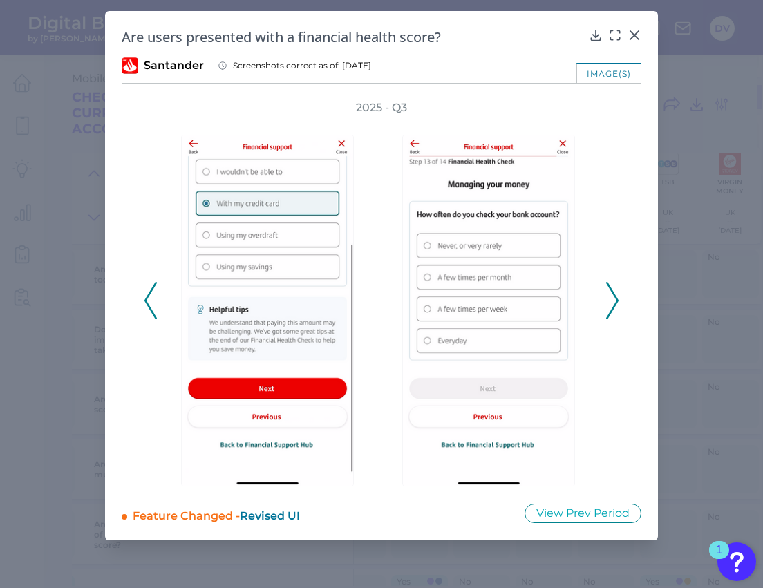
click at [614, 311] on icon at bounding box center [612, 300] width 12 height 37
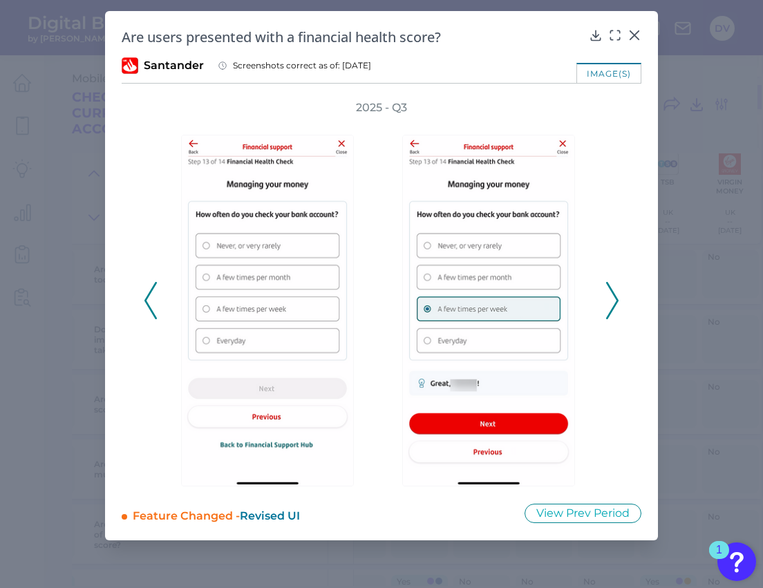
click at [614, 312] on icon at bounding box center [612, 300] width 12 height 37
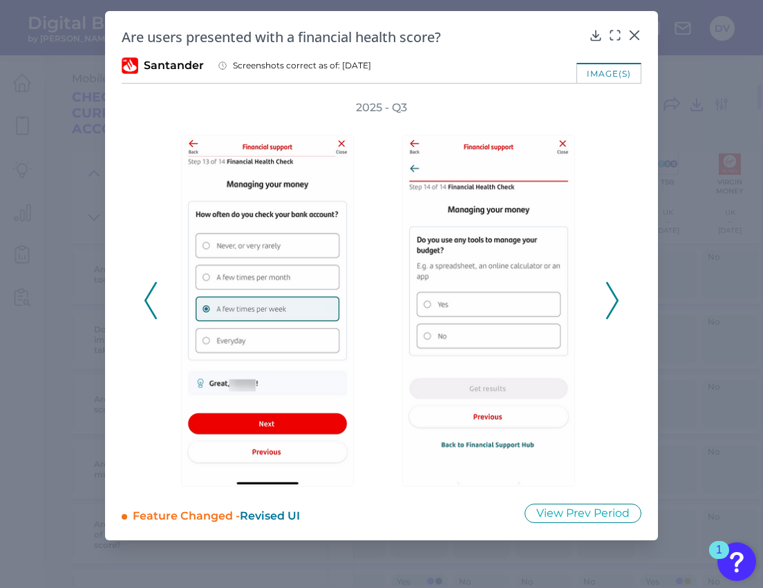
click at [614, 313] on icon at bounding box center [612, 300] width 12 height 37
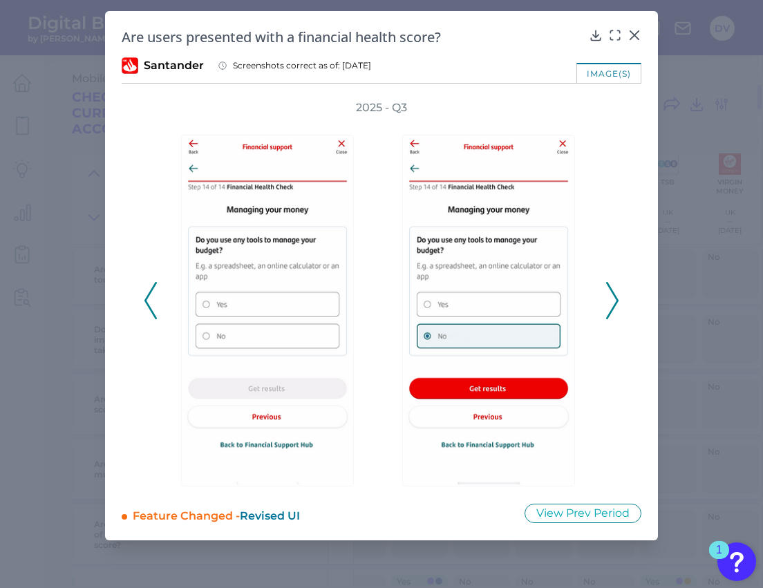
click at [614, 313] on icon at bounding box center [612, 300] width 12 height 37
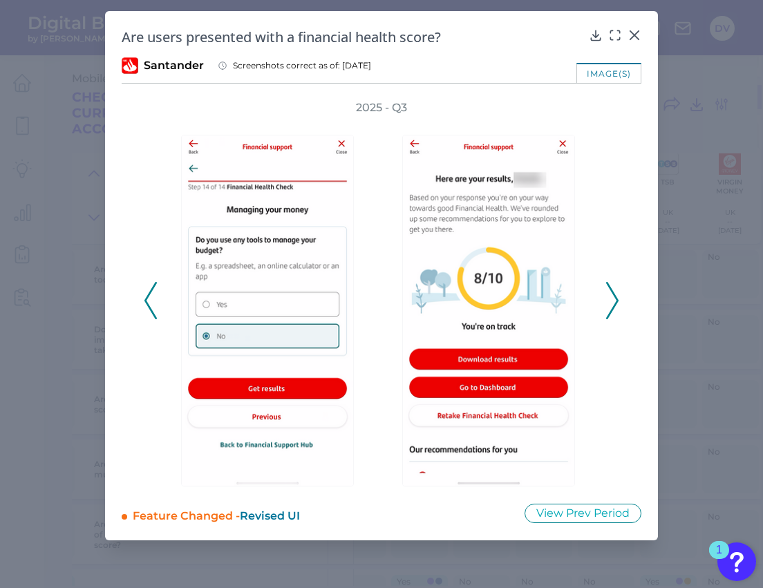
click at [614, 313] on icon at bounding box center [612, 300] width 12 height 37
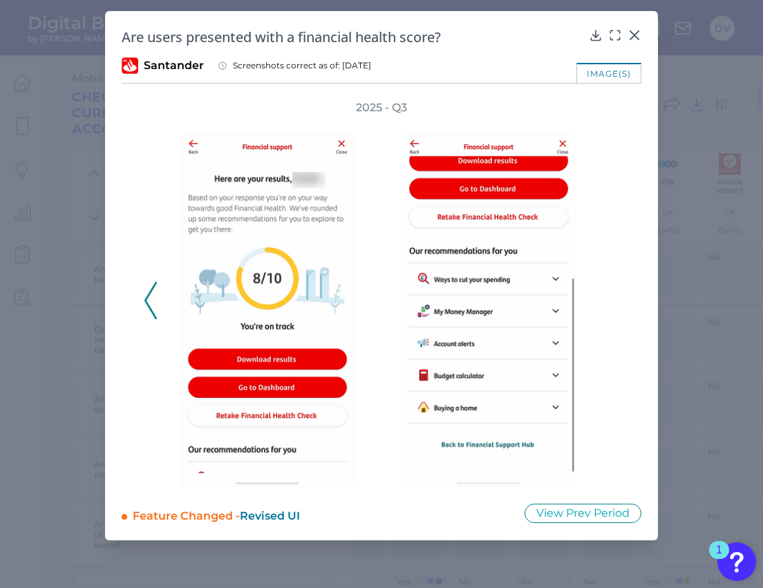
click at [614, 314] on div "2025 - Q3" at bounding box center [381, 293] width 475 height 386
drag, startPoint x: 287, startPoint y: 39, endPoint x: 442, endPoint y: 39, distance: 154.1
click at [442, 39] on h2 "Are users presented with a financial health score?" at bounding box center [353, 37] width 462 height 19
copy h2 "a financial health score"
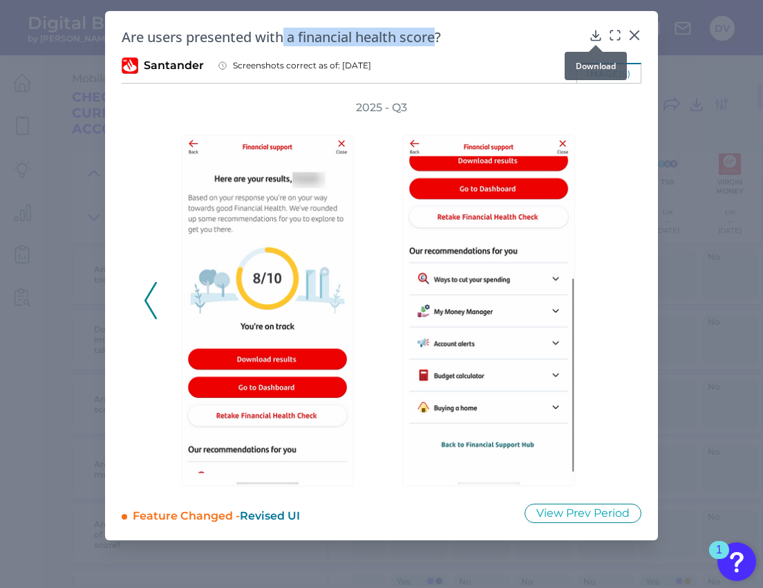
click at [594, 32] on icon at bounding box center [596, 35] width 14 height 14
